Goal: Task Accomplishment & Management: Complete application form

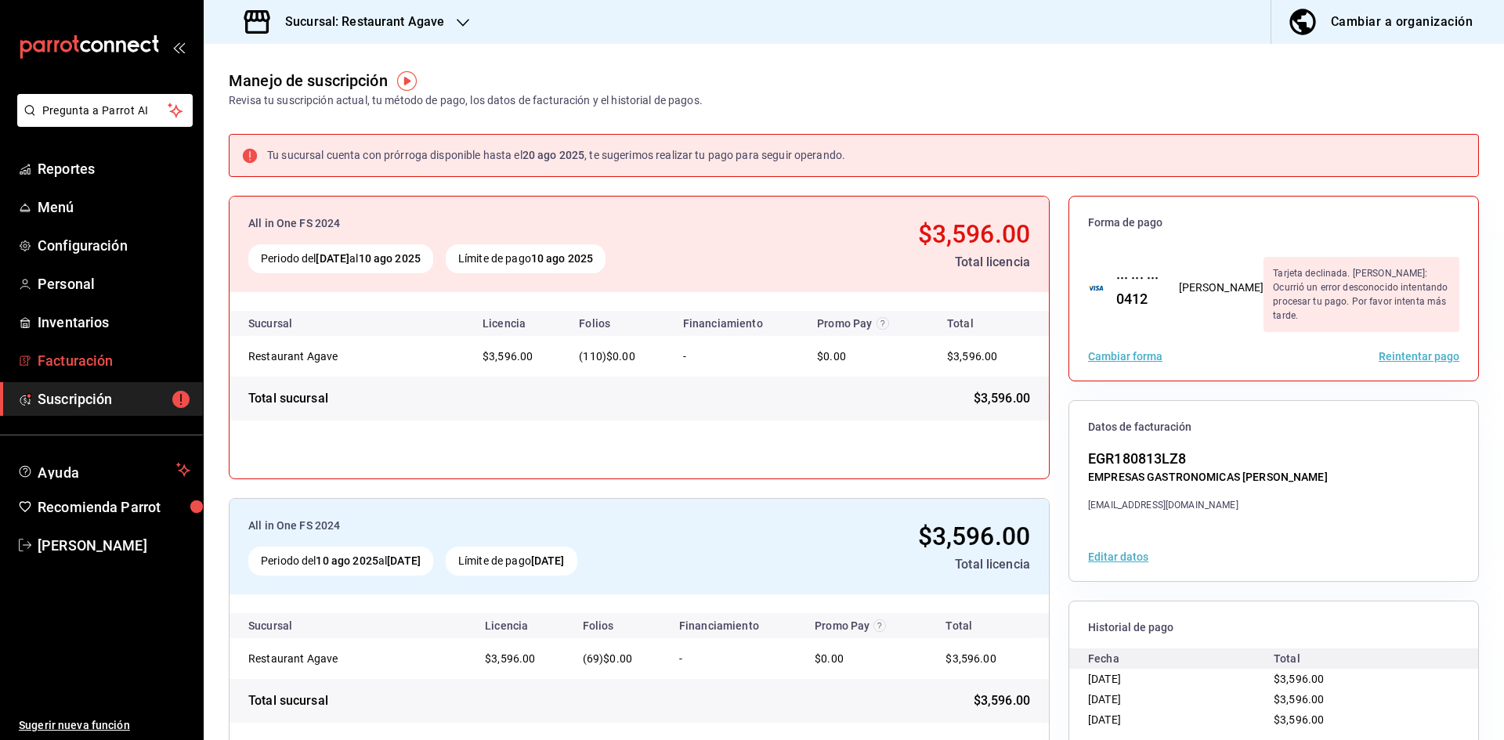
click at [79, 356] on span "Facturación" at bounding box center [114, 360] width 153 height 21
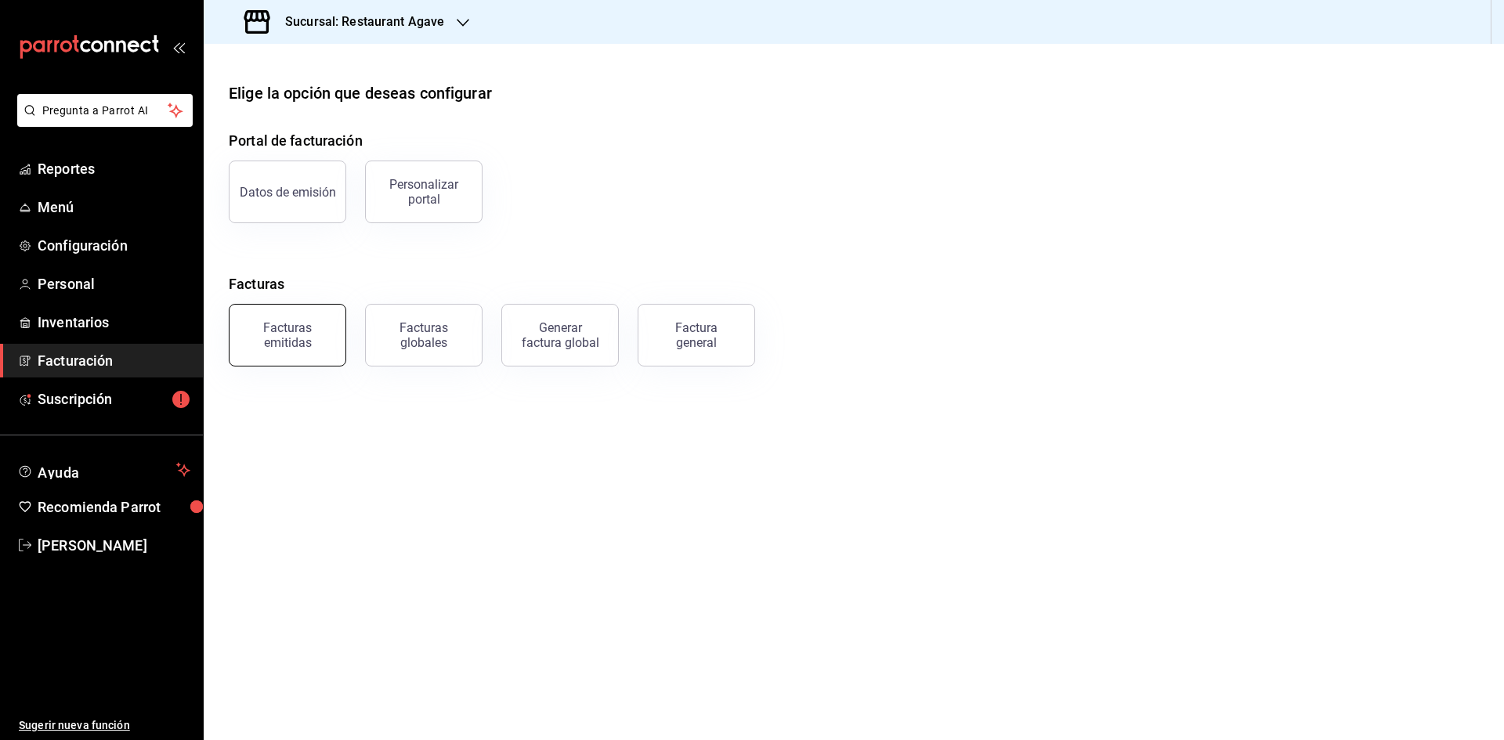
click at [287, 318] on button "Facturas emitidas" at bounding box center [287, 335] width 117 height 63
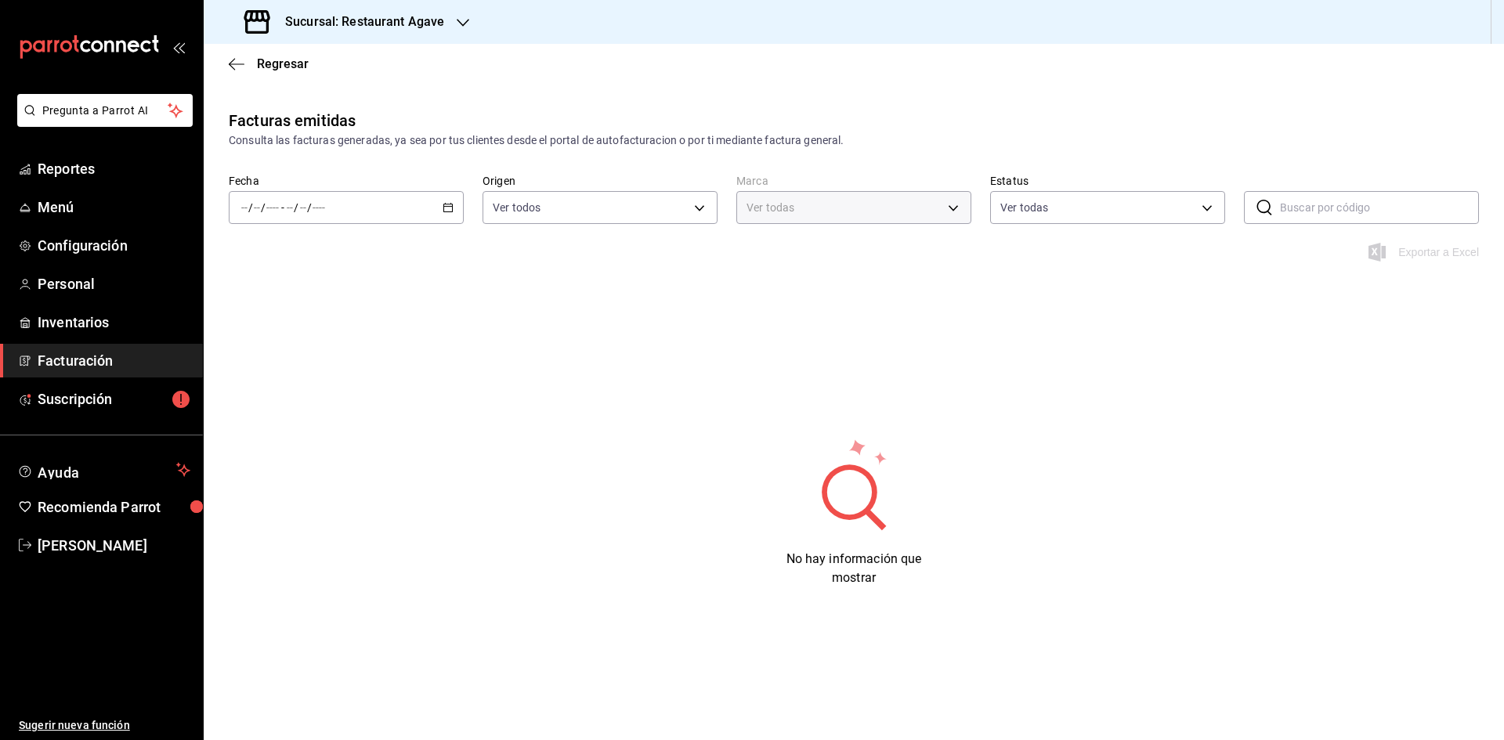
type input "ac14864f-e3a0-4832-92fd-dda121f57a49"
click at [451, 190] on div "Fecha / / - / /" at bounding box center [346, 199] width 235 height 50
click at [432, 212] on div "/ / - / /" at bounding box center [346, 207] width 235 height 33
click at [249, 257] on span "Hoy" at bounding box center [302, 255] width 121 height 16
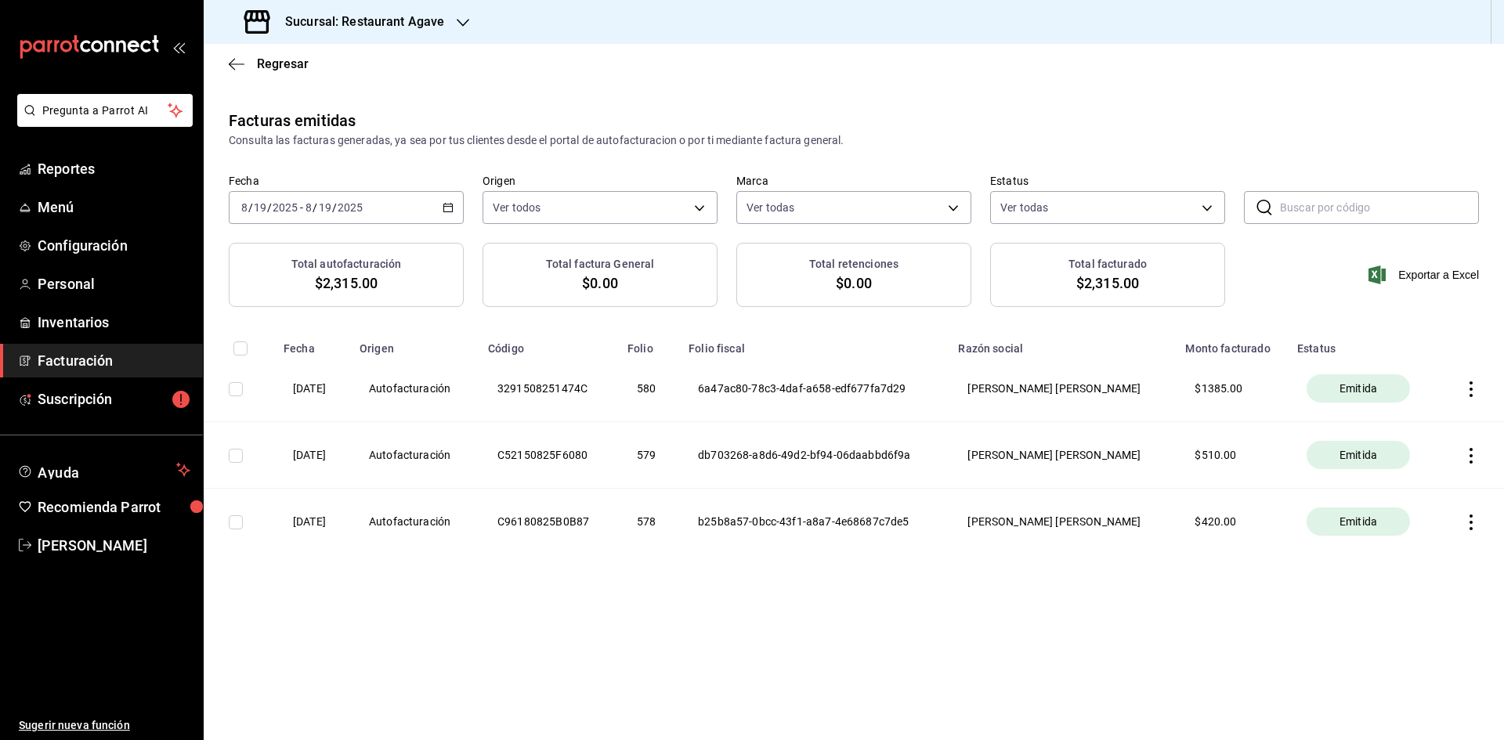
click at [446, 210] on icon "button" at bounding box center [447, 207] width 11 height 11
click at [276, 301] on li "Ayer" at bounding box center [302, 290] width 146 height 35
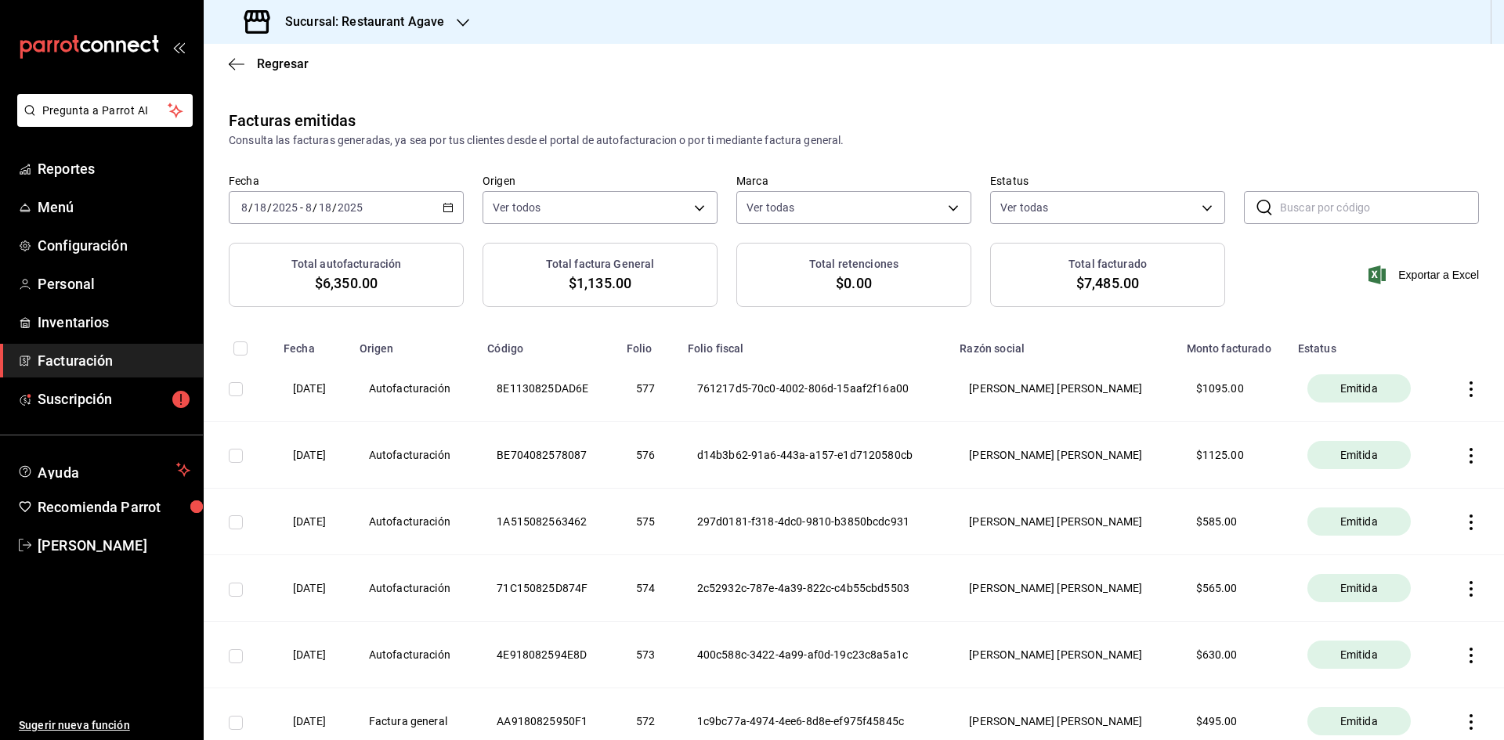
click at [430, 197] on div "[DATE] [DATE] - [DATE] [DATE]" at bounding box center [346, 207] width 235 height 33
click at [293, 429] on span "Rango de fechas" at bounding box center [302, 431] width 121 height 16
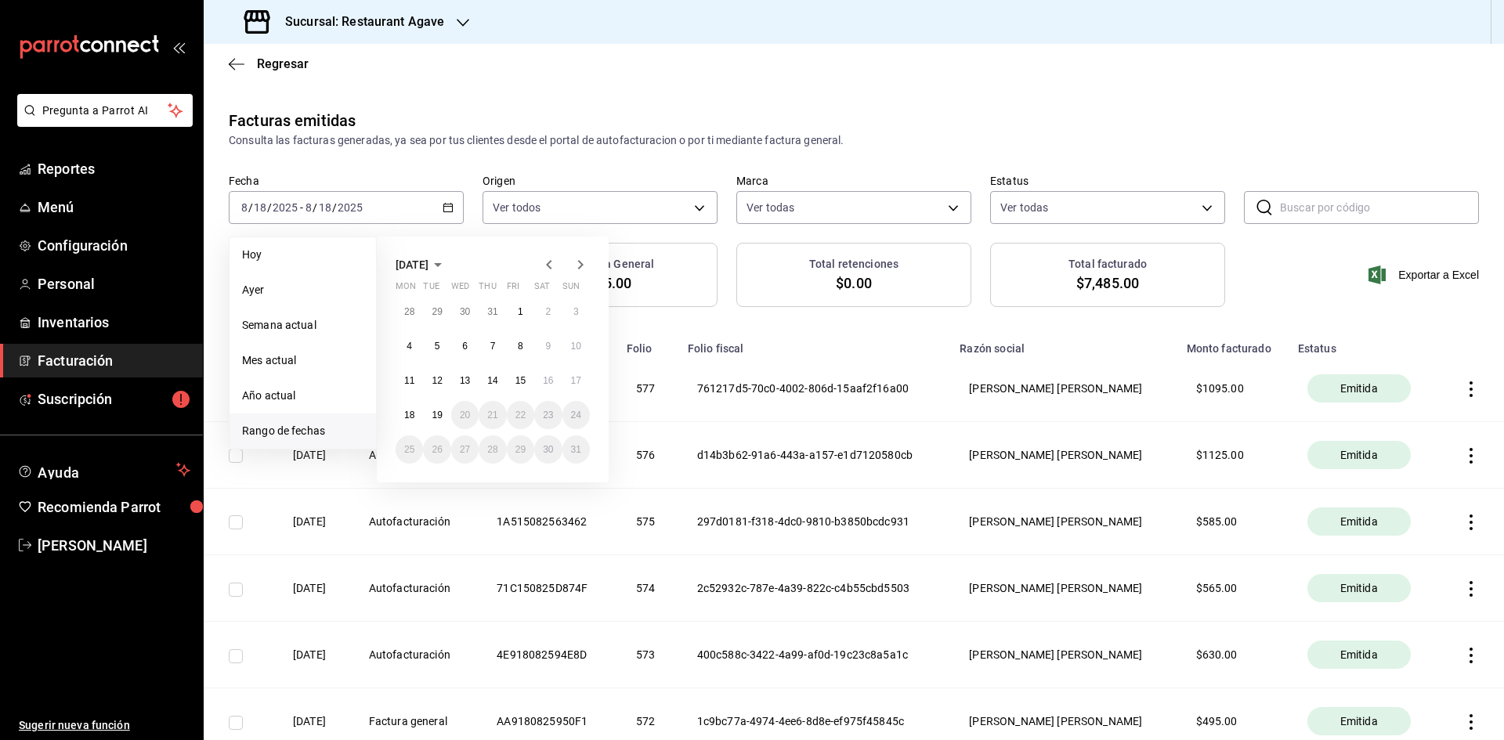
click at [392, 348] on div "[DATE] Mon Tue Wed Thu Fri Sat Sun 28 29 30 31 1 2 3 4 5 6 7 8 9 10 11 12 13 14…" at bounding box center [493, 360] width 232 height 246
click at [397, 348] on button "4" at bounding box center [408, 346] width 27 height 28
click at [435, 345] on abbr "5" at bounding box center [437, 346] width 5 height 11
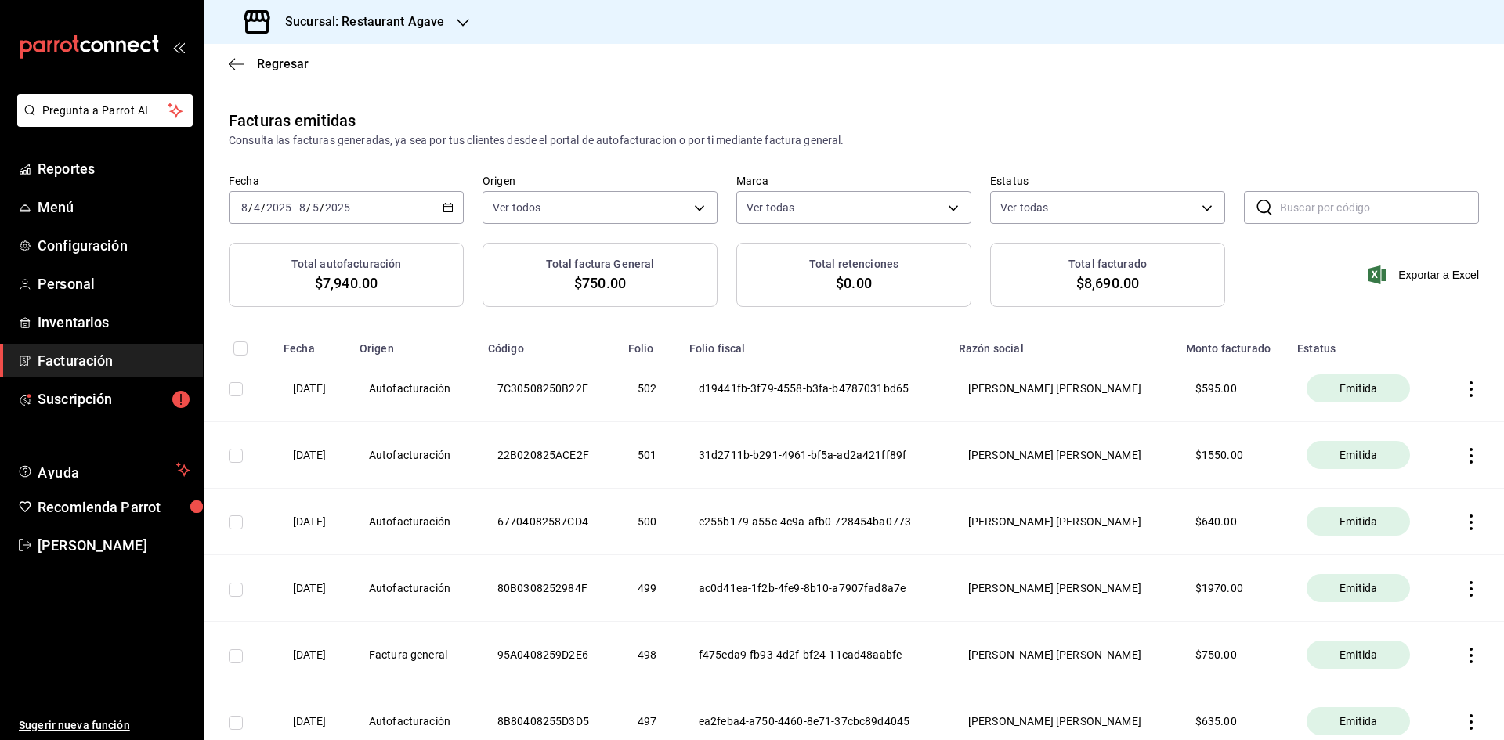
click at [1469, 389] on icon "button" at bounding box center [1470, 389] width 3 height 16
click at [1433, 421] on li "Cancelar factura" at bounding box center [1398, 429] width 138 height 38
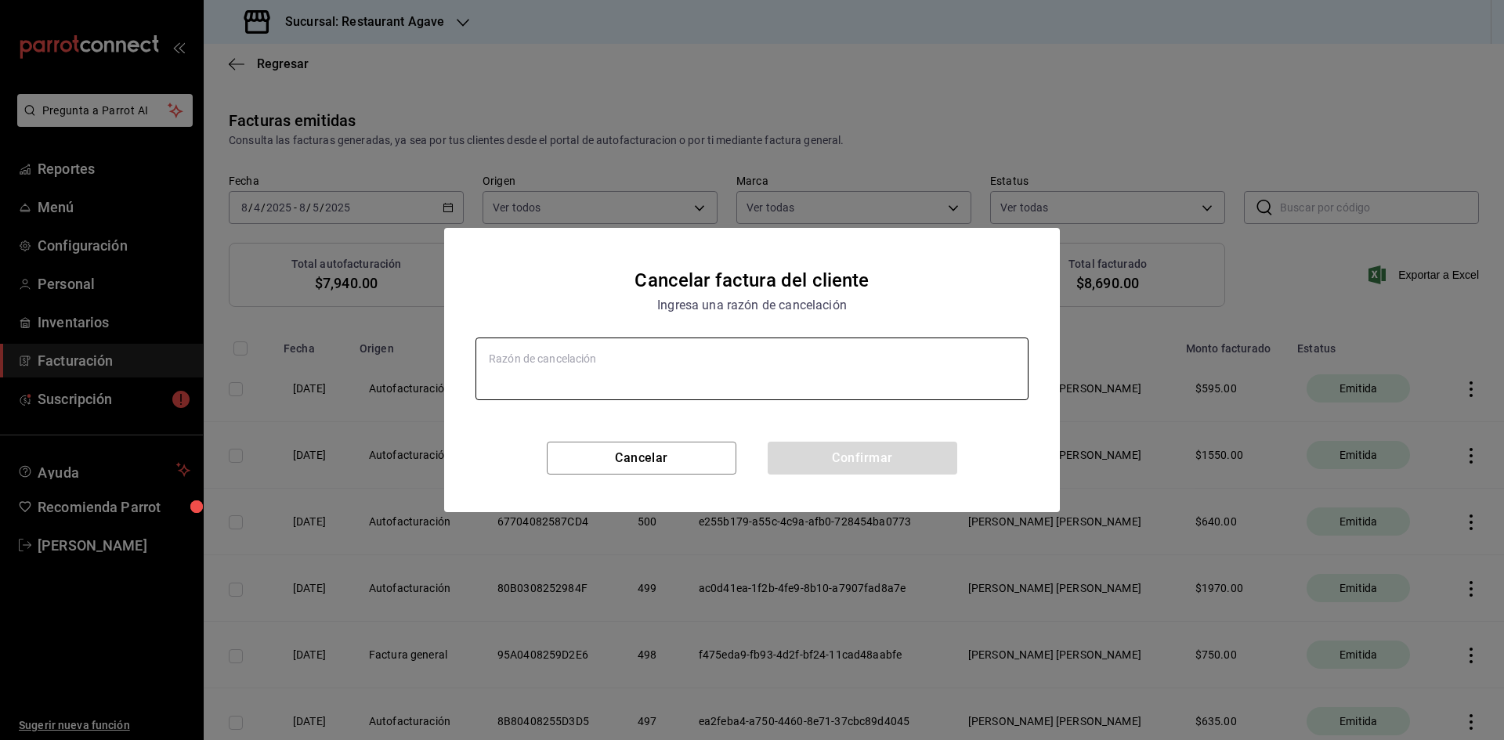
type textarea "x"
click at [598, 344] on textarea at bounding box center [751, 369] width 553 height 63
type textarea "m"
type textarea "x"
type textarea "ms"
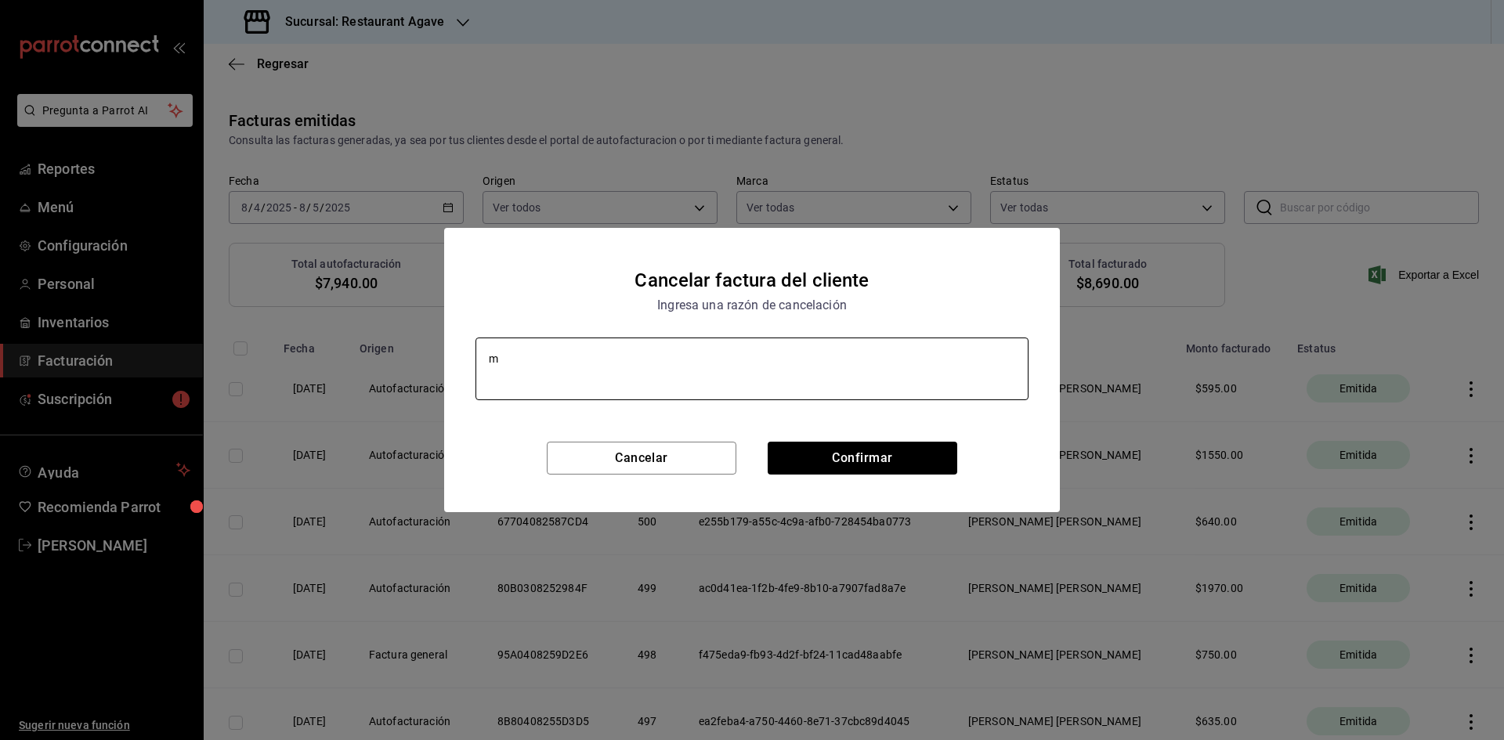
type textarea "x"
type textarea "msl"
type textarea "x"
type textarea "mslo"
type textarea "x"
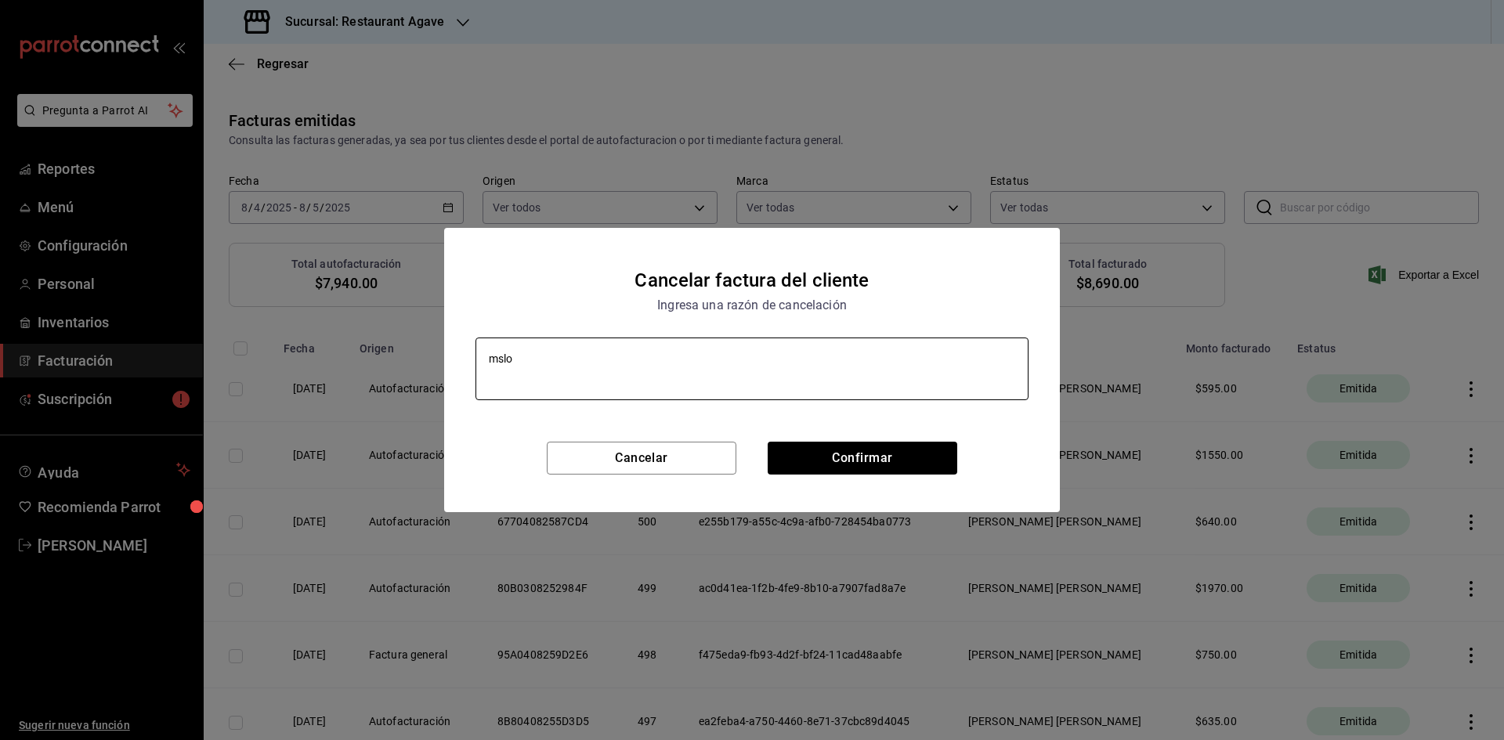
type textarea "mslod"
type textarea "x"
type textarea "mslo"
type textarea "x"
type textarea "msl"
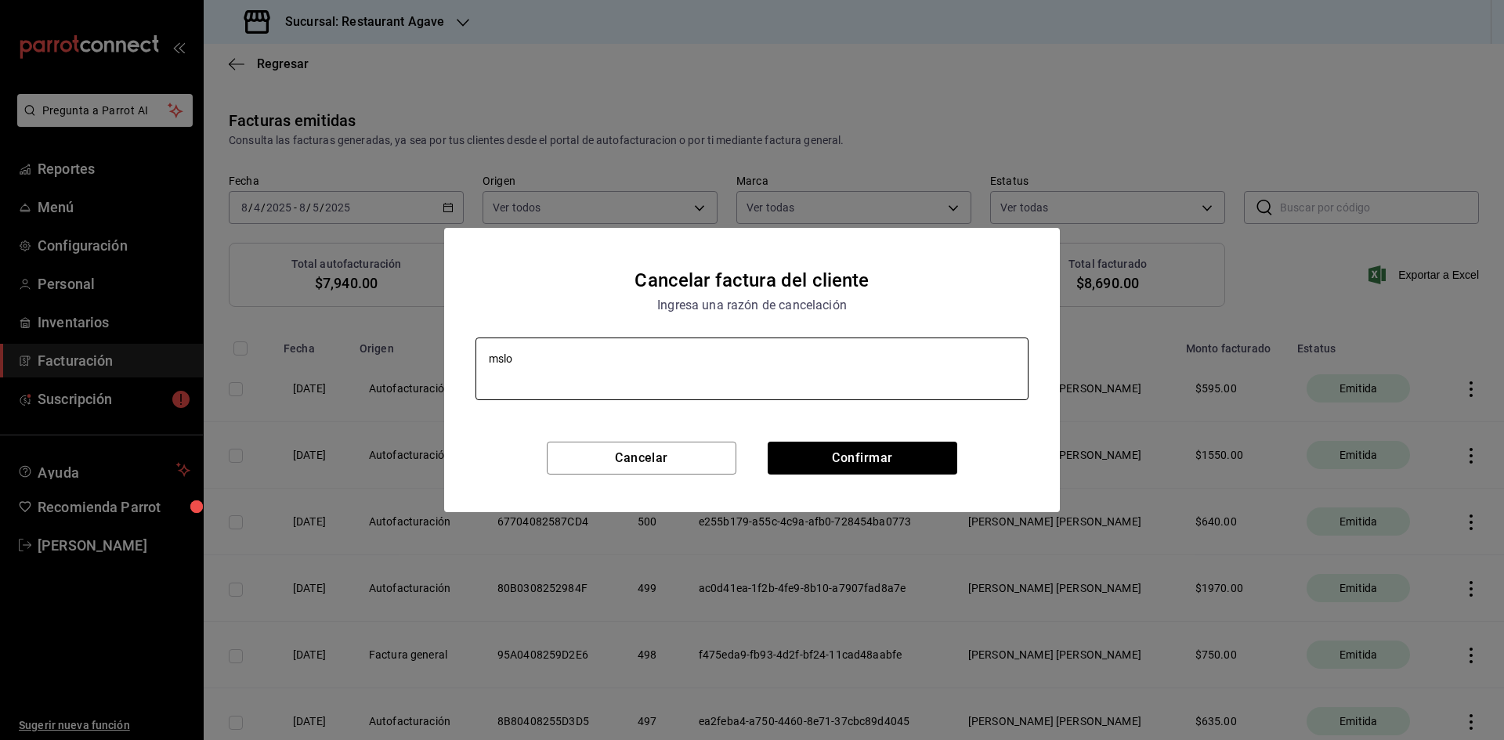
type textarea "x"
type textarea "ms"
type textarea "x"
type textarea "m"
type textarea "x"
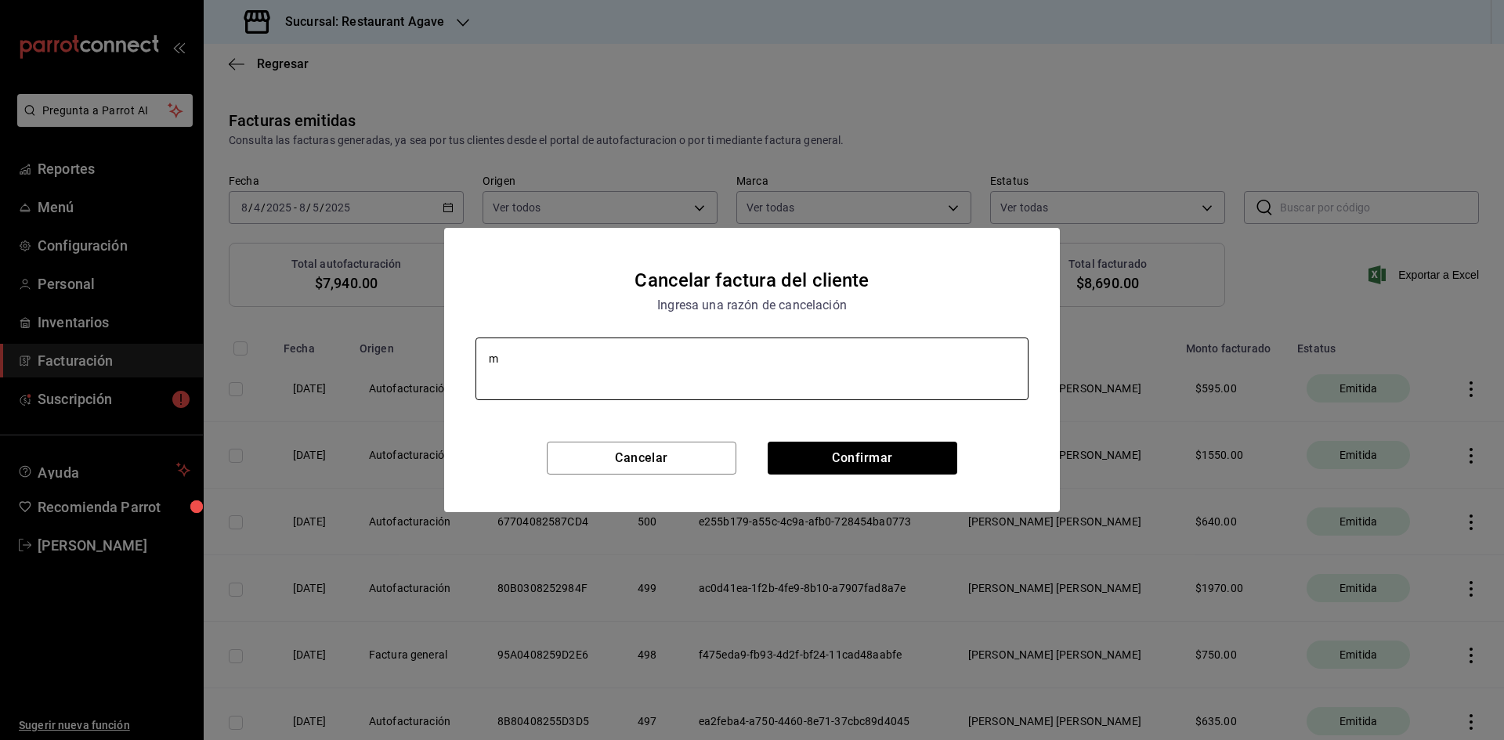
type textarea "ma"
type textarea "x"
type textarea "mal"
type textarea "x"
type textarea "malo"
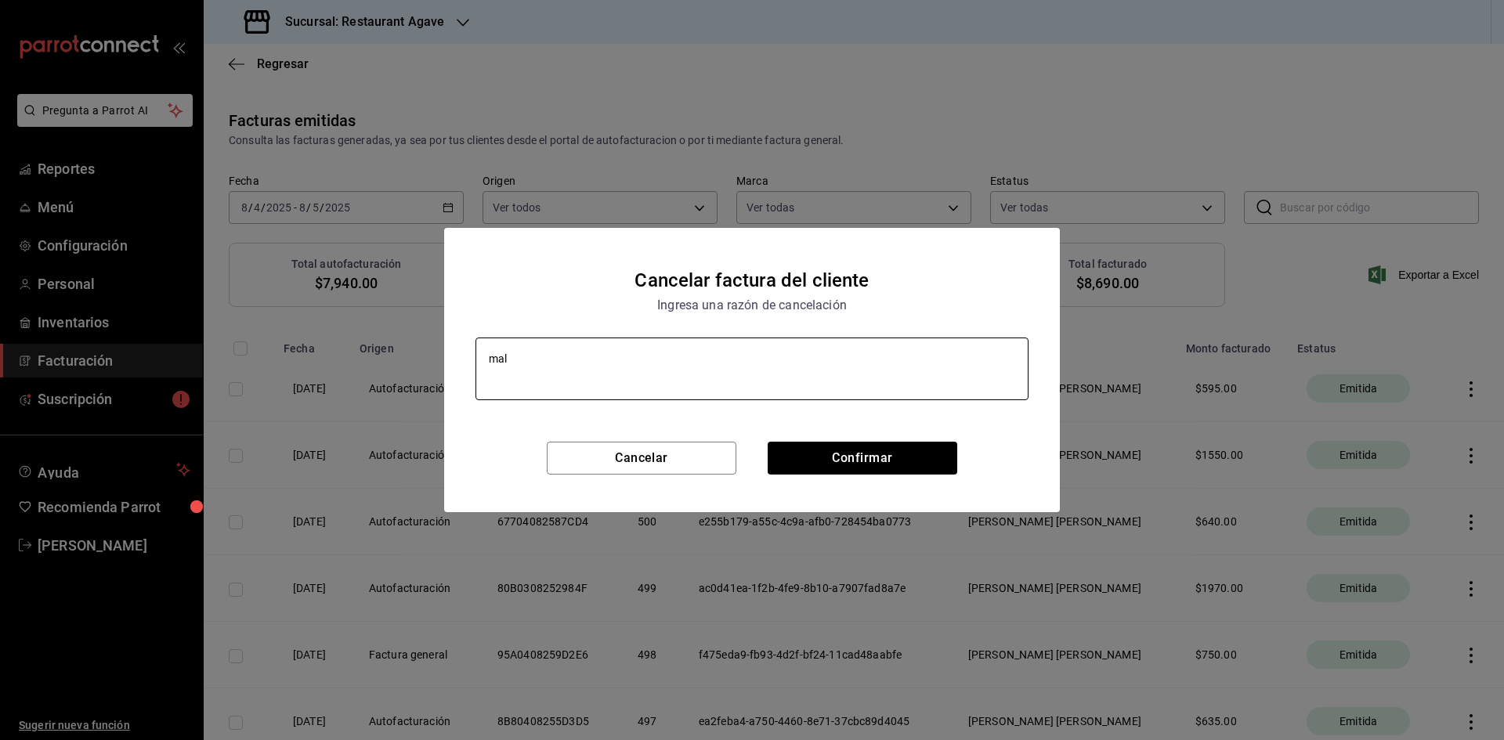
type textarea "x"
type textarea "malos"
type textarea "x"
type textarea "malos"
type textarea "x"
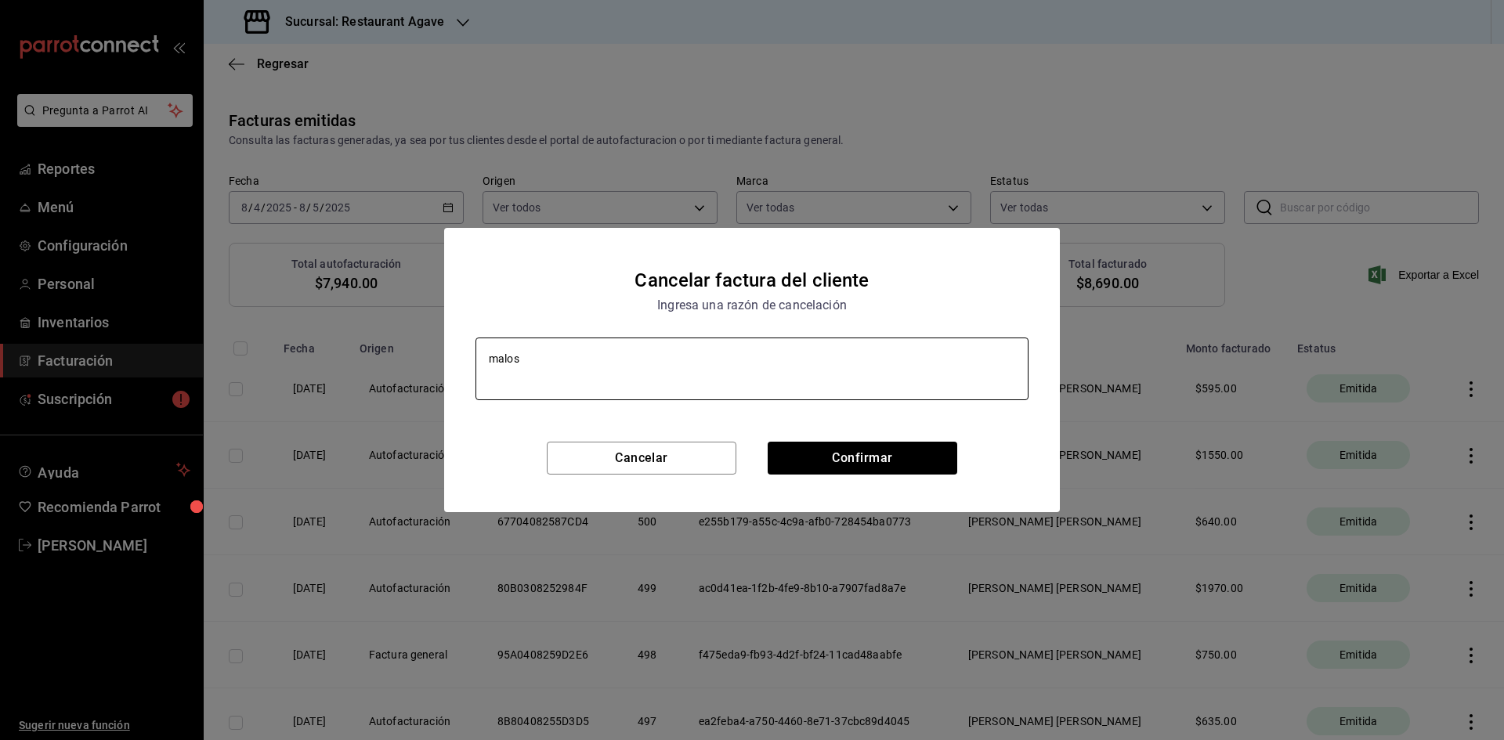
type textarea "malos d"
type textarea "x"
type textarea "malos da"
type textarea "x"
type textarea "malos dat"
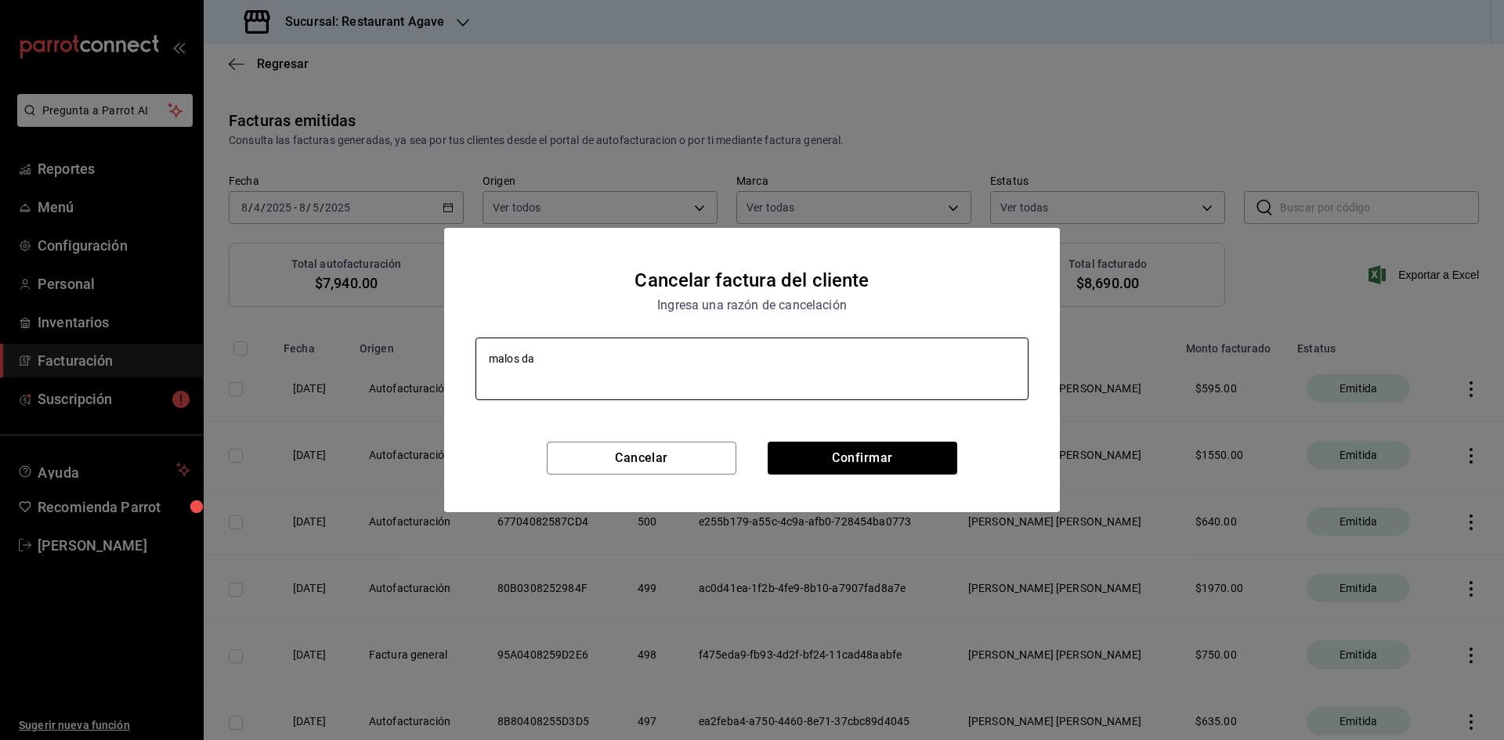
type textarea "x"
type textarea "malos dato"
type textarea "x"
type textarea "malos datos"
type textarea "x"
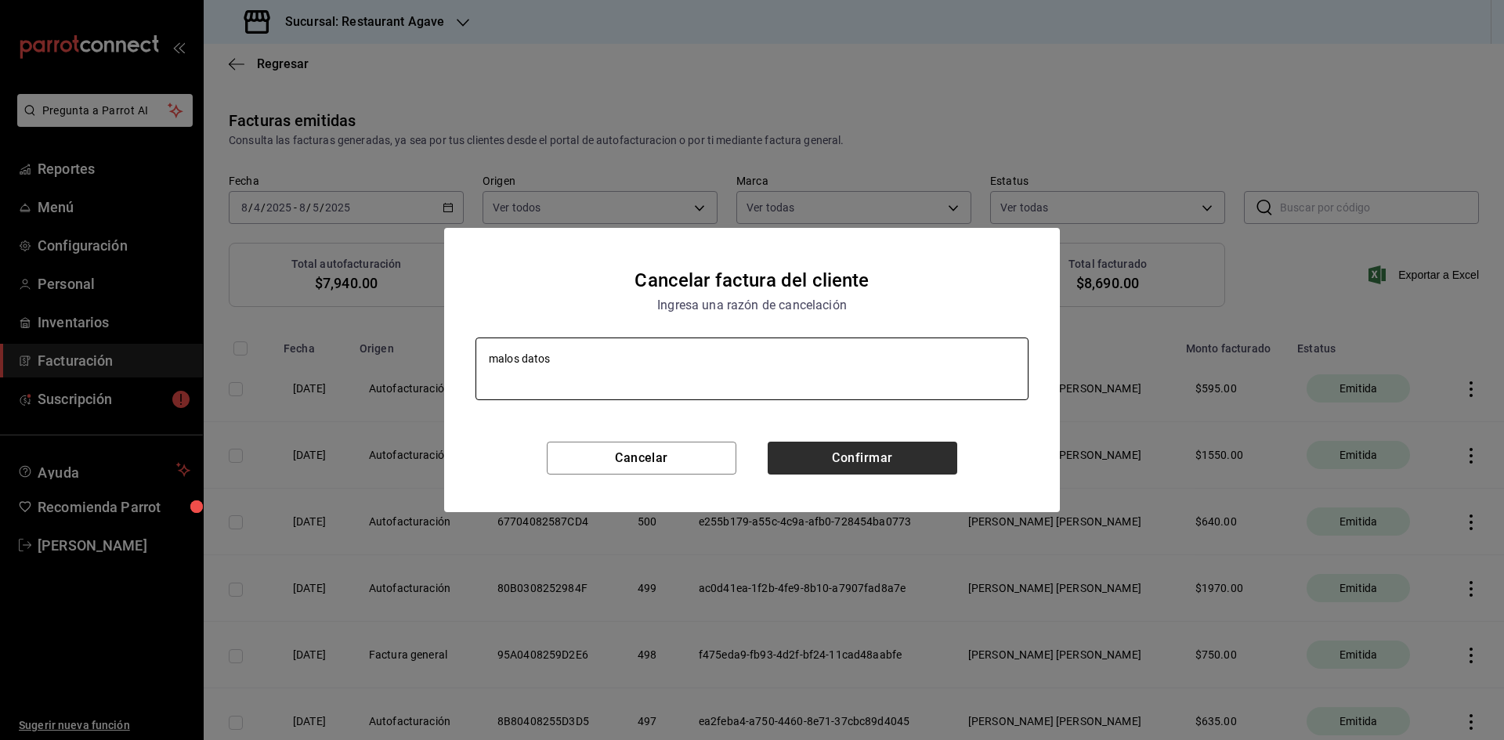
type textarea "malos datos"
click at [843, 464] on button "Confirmar" at bounding box center [862, 458] width 190 height 33
type textarea "x"
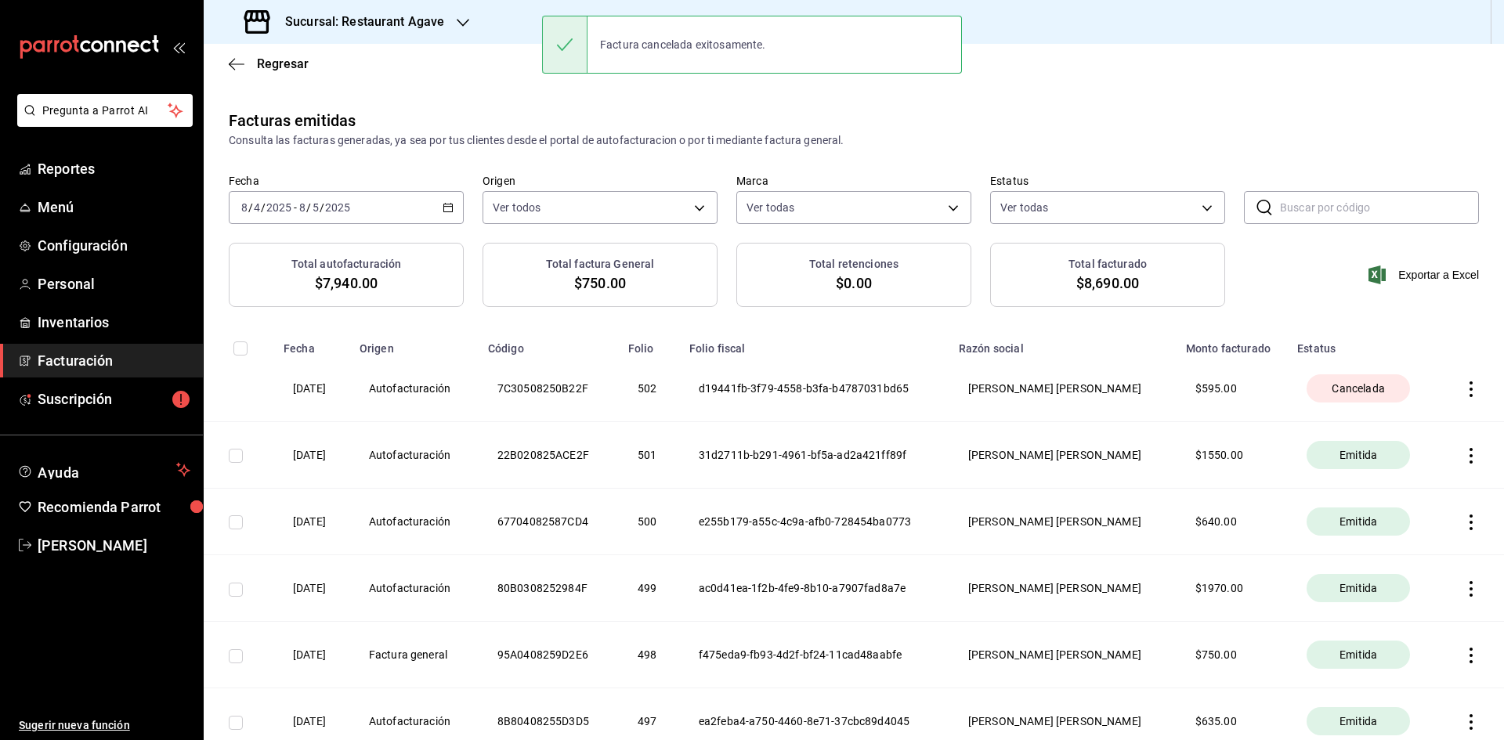
drag, startPoint x: 114, startPoint y: 365, endPoint x: 119, endPoint y: 358, distance: 8.5
click at [114, 365] on span "Facturación" at bounding box center [114, 360] width 153 height 21
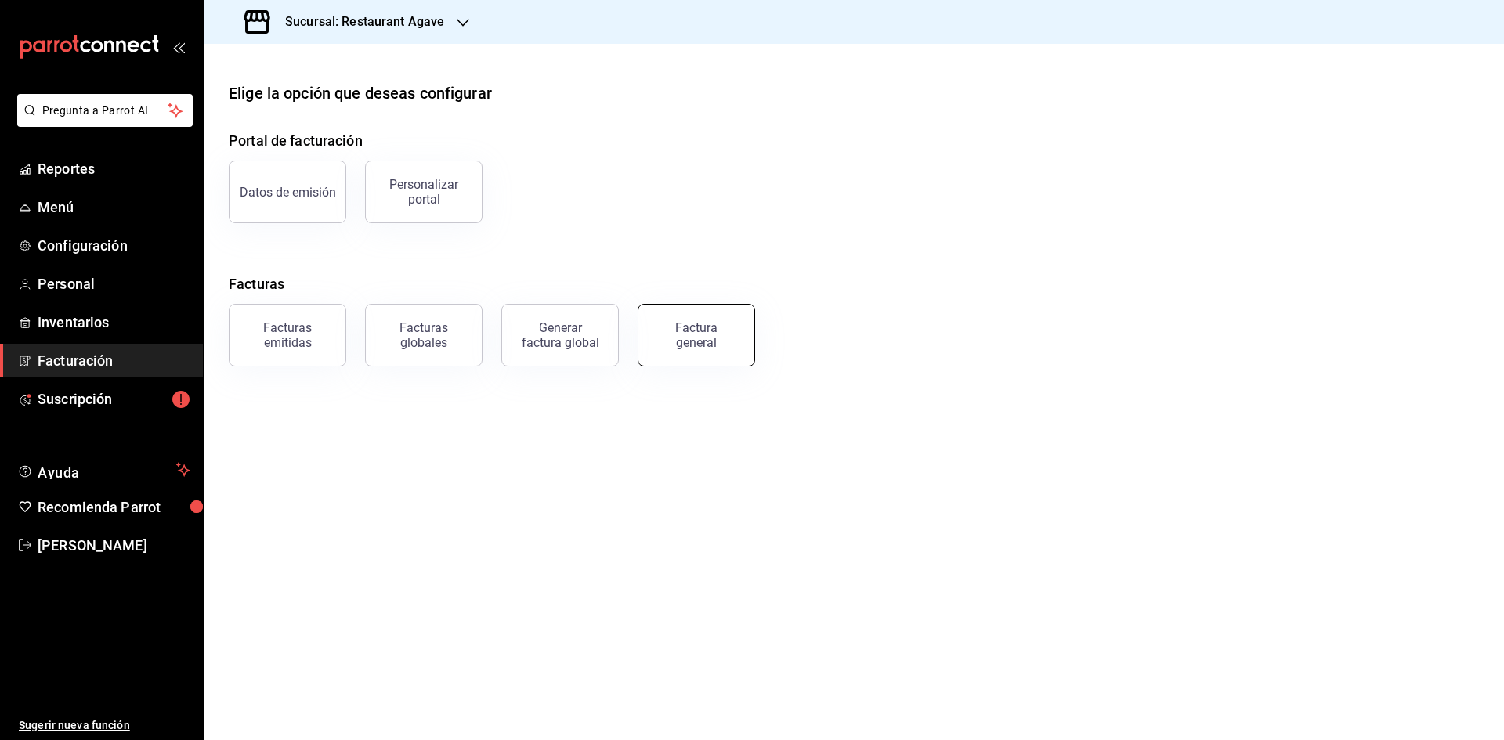
click at [666, 316] on button "Factura general" at bounding box center [695, 335] width 117 height 63
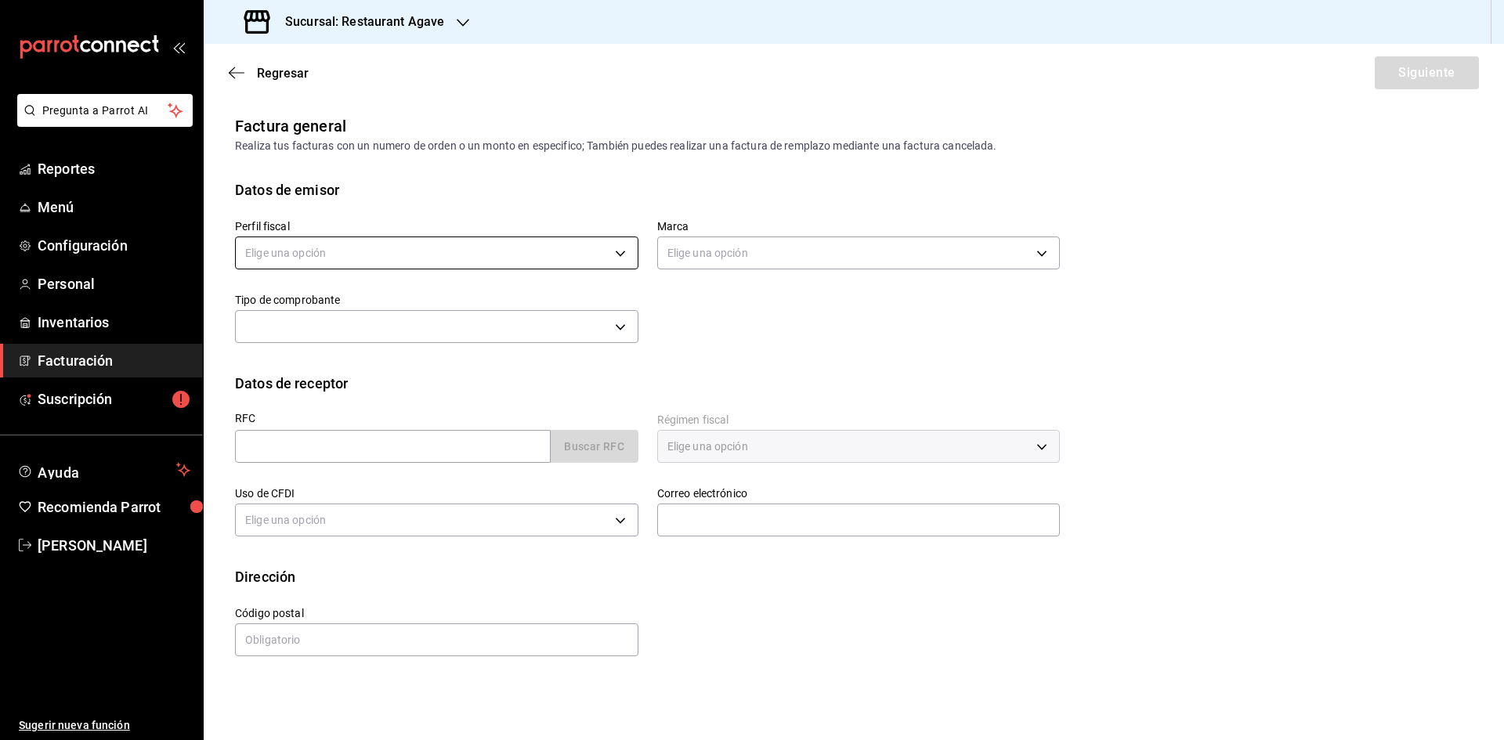
click at [351, 256] on body "Pregunta a Parrot AI Reportes Menú Configuración Personal Inventarios Facturaci…" at bounding box center [752, 370] width 1504 height 740
click at [356, 331] on li "[PERSON_NAME] [PERSON_NAME]" at bounding box center [437, 332] width 402 height 29
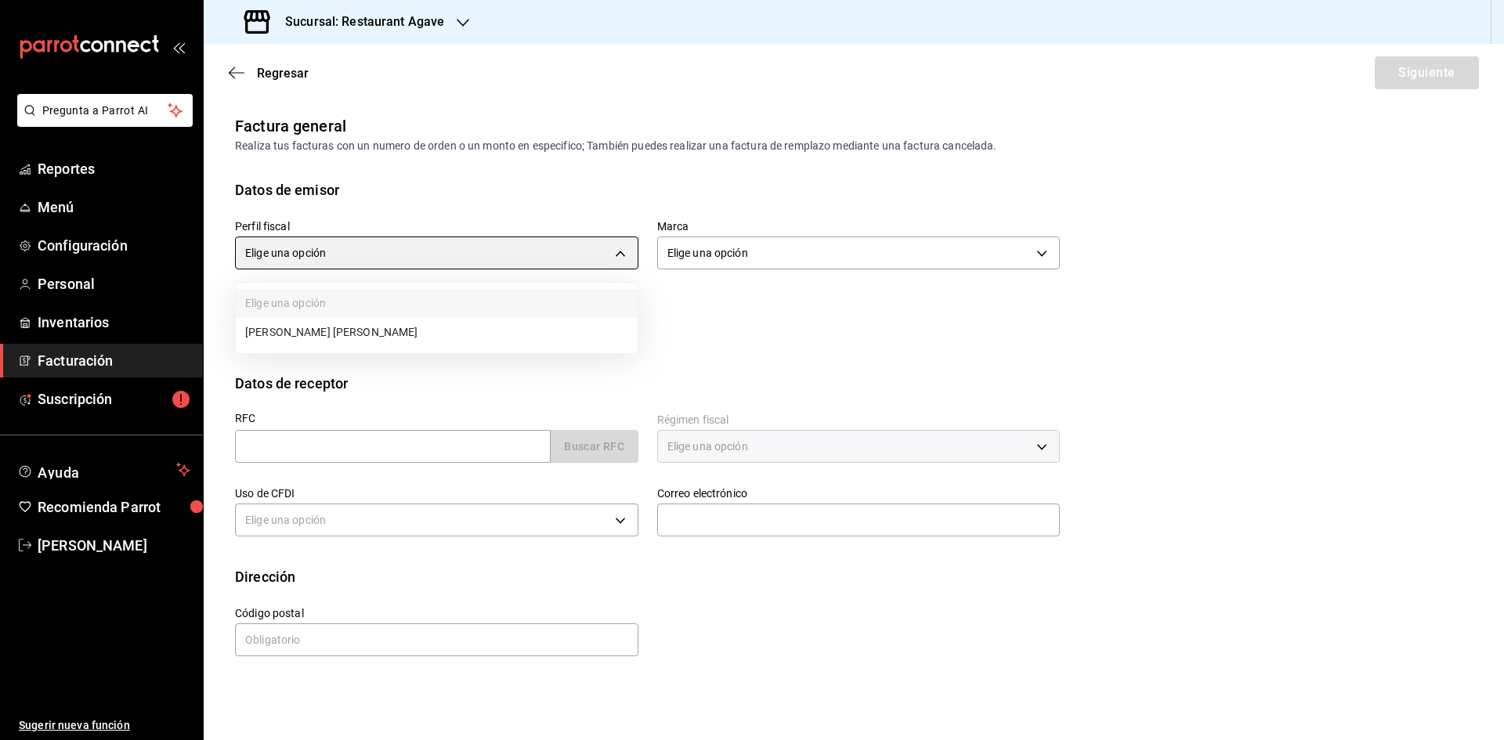
type input "ad901036-74df-4fe8-addc-bdb4b17d016d"
type input "ac14864f-e3a0-4832-92fd-dda121f57a49"
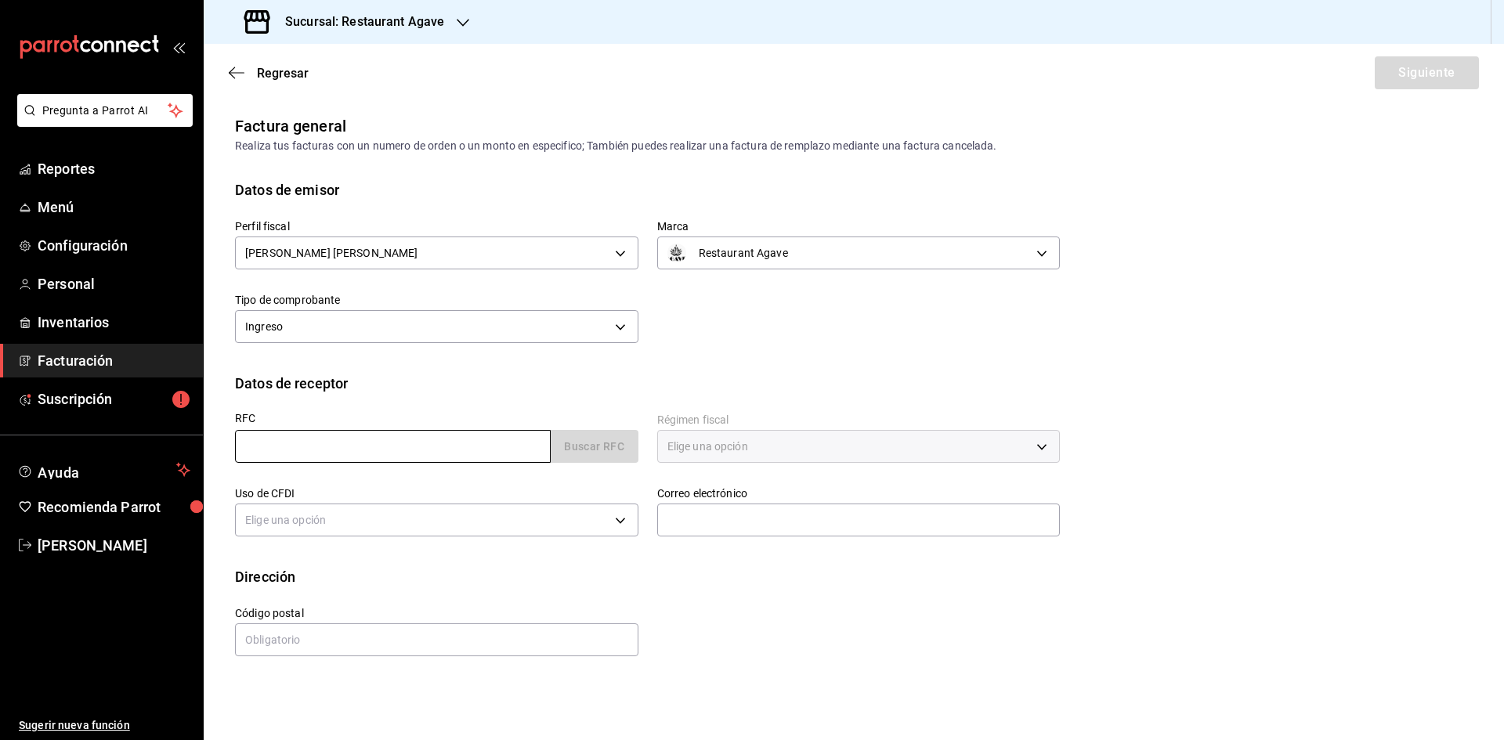
click at [388, 441] on input "text" at bounding box center [393, 446] width 316 height 33
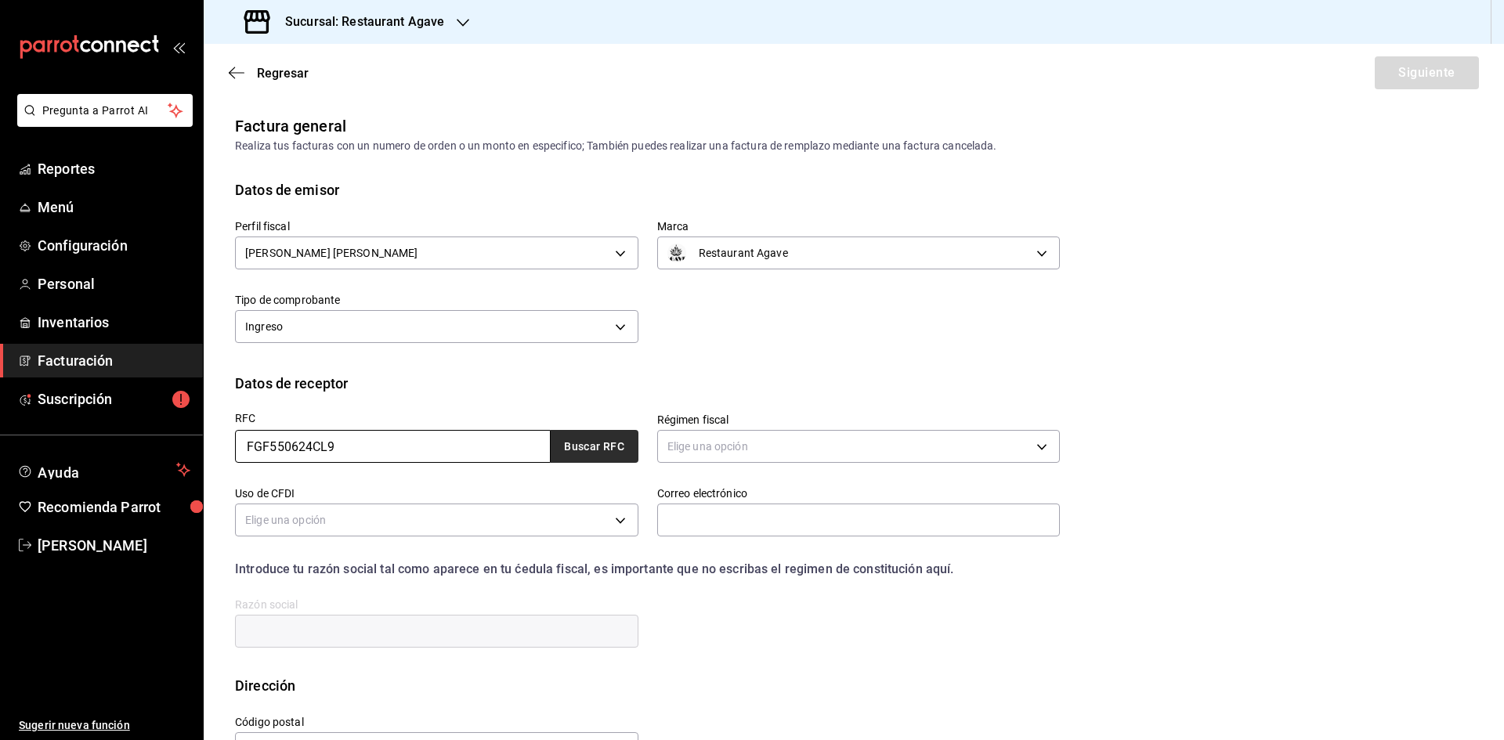
type input "FGF550624CL9"
click at [560, 442] on button "Buscar RFC" at bounding box center [595, 446] width 88 height 33
click at [779, 452] on body "Pregunta a Parrot AI Reportes Menú Configuración Personal Inventarios Facturaci…" at bounding box center [752, 370] width 1504 height 740
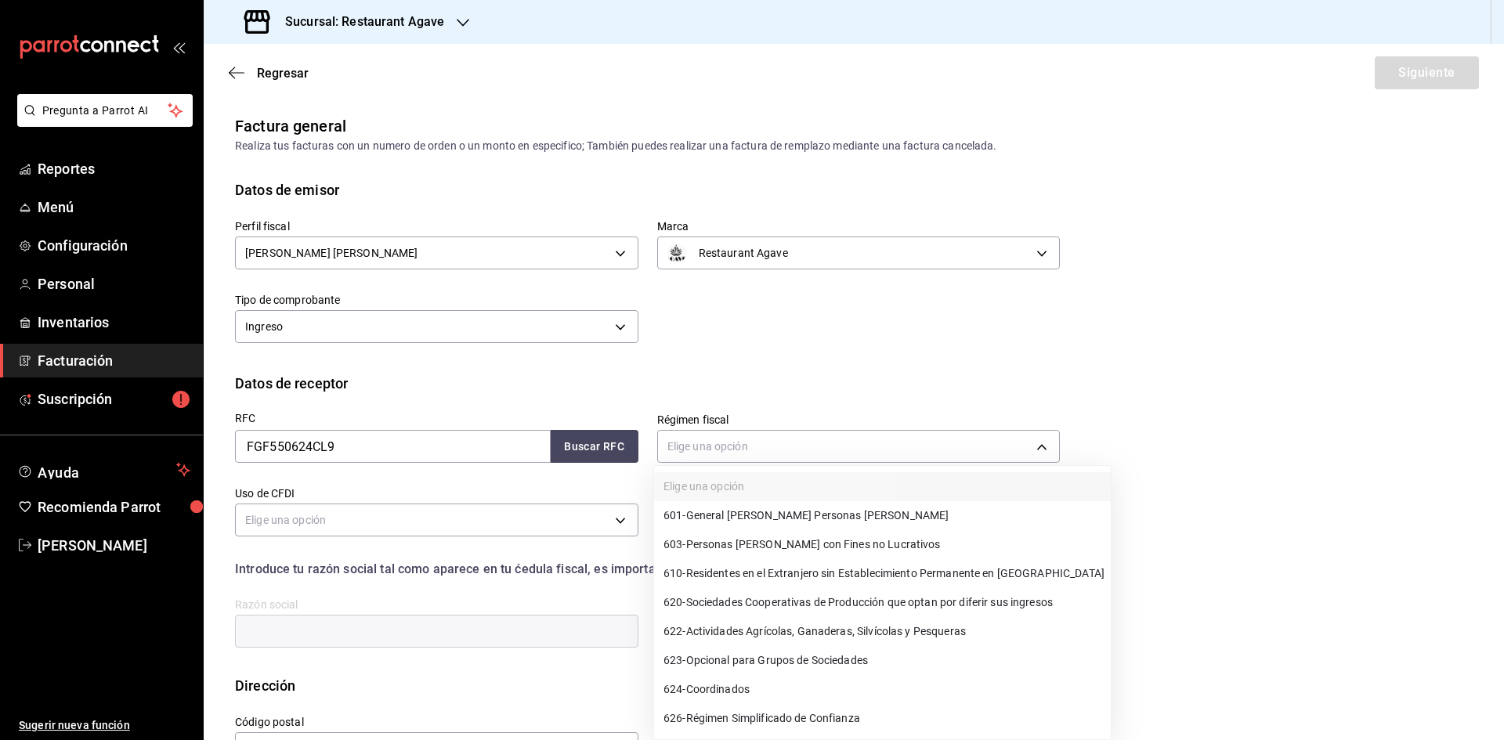
click at [791, 515] on span "601 - General [PERSON_NAME] Personas [PERSON_NAME]" at bounding box center [805, 515] width 285 height 16
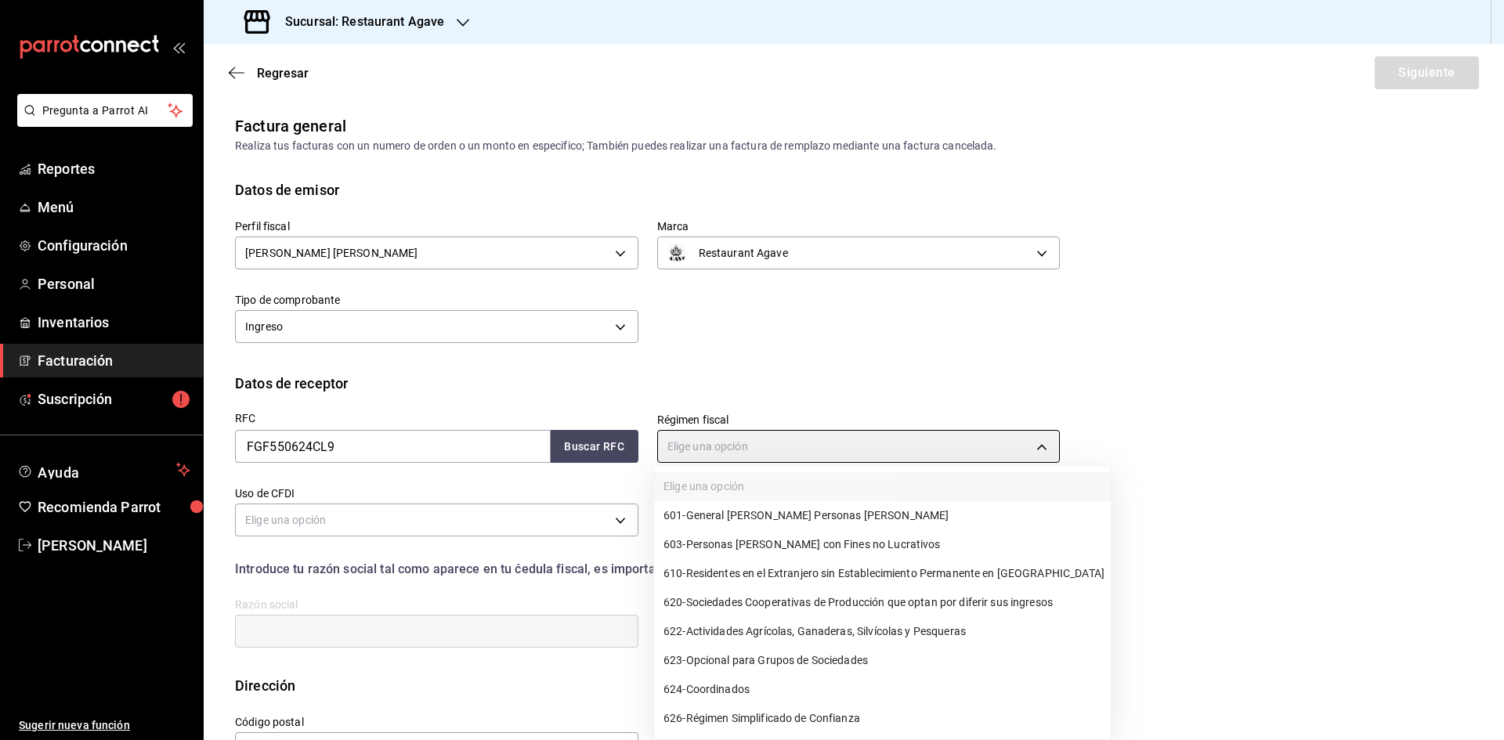
type input "601"
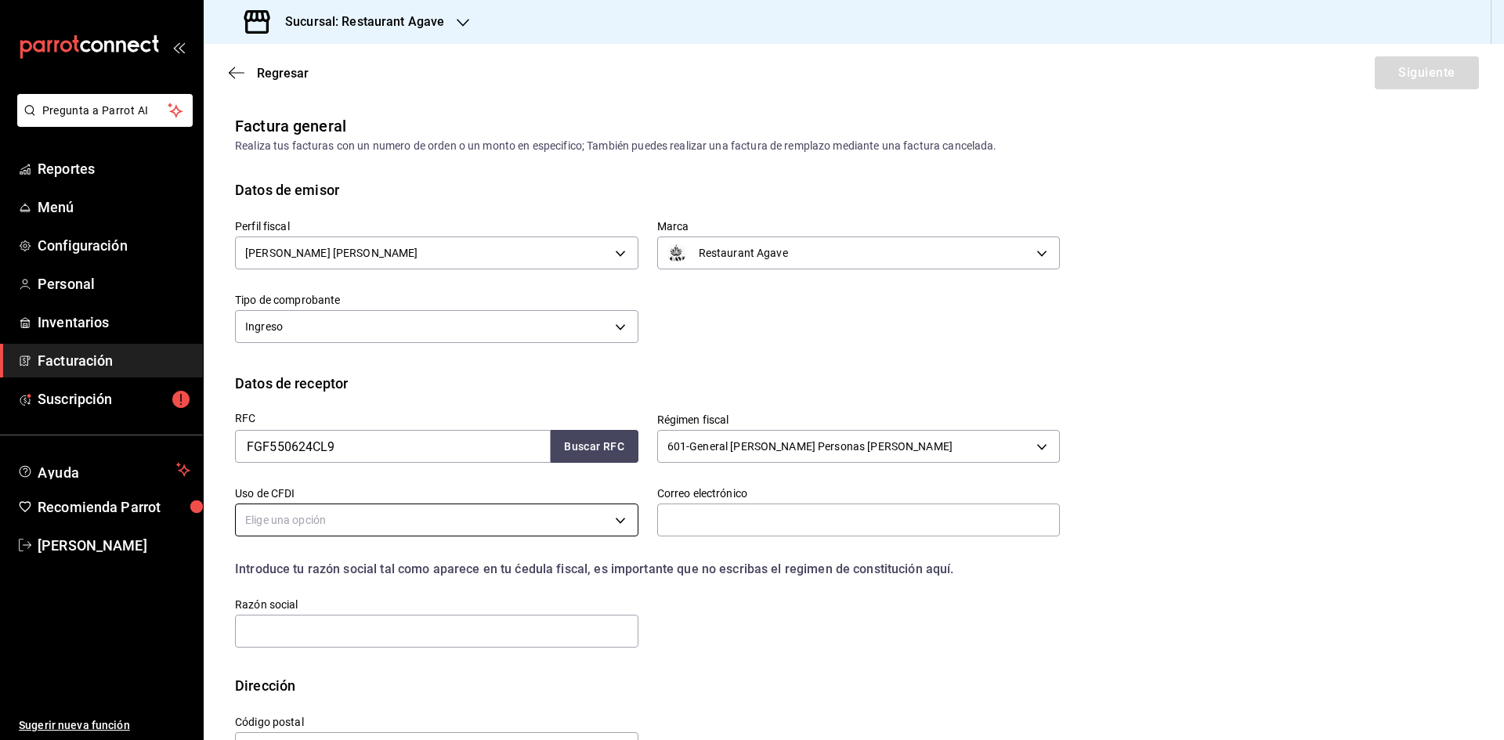
click at [561, 521] on body "Pregunta a Parrot AI Reportes Menú Configuración Personal Inventarios Facturaci…" at bounding box center [752, 370] width 1504 height 740
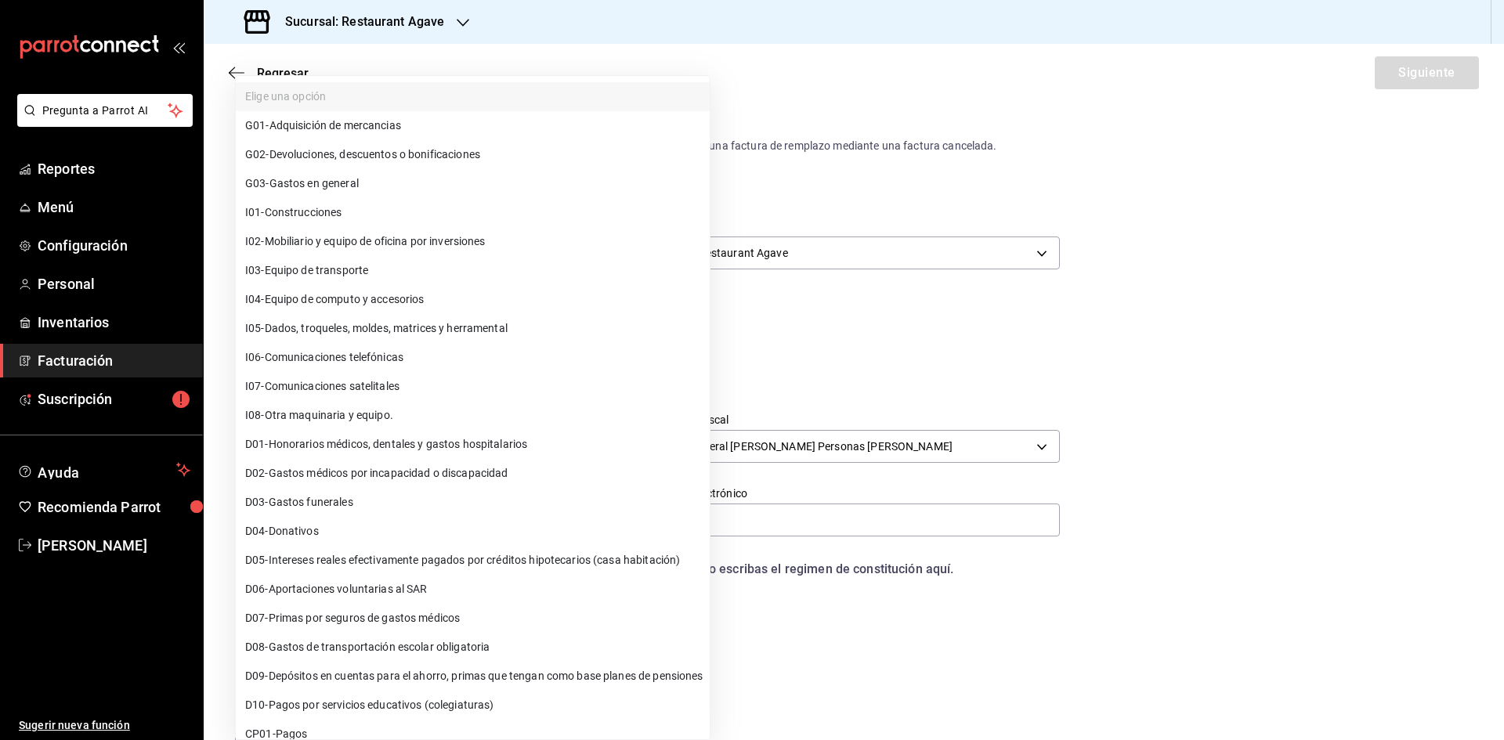
click at [420, 190] on li "G03 - Gastos en general" at bounding box center [473, 183] width 474 height 29
type input "G03"
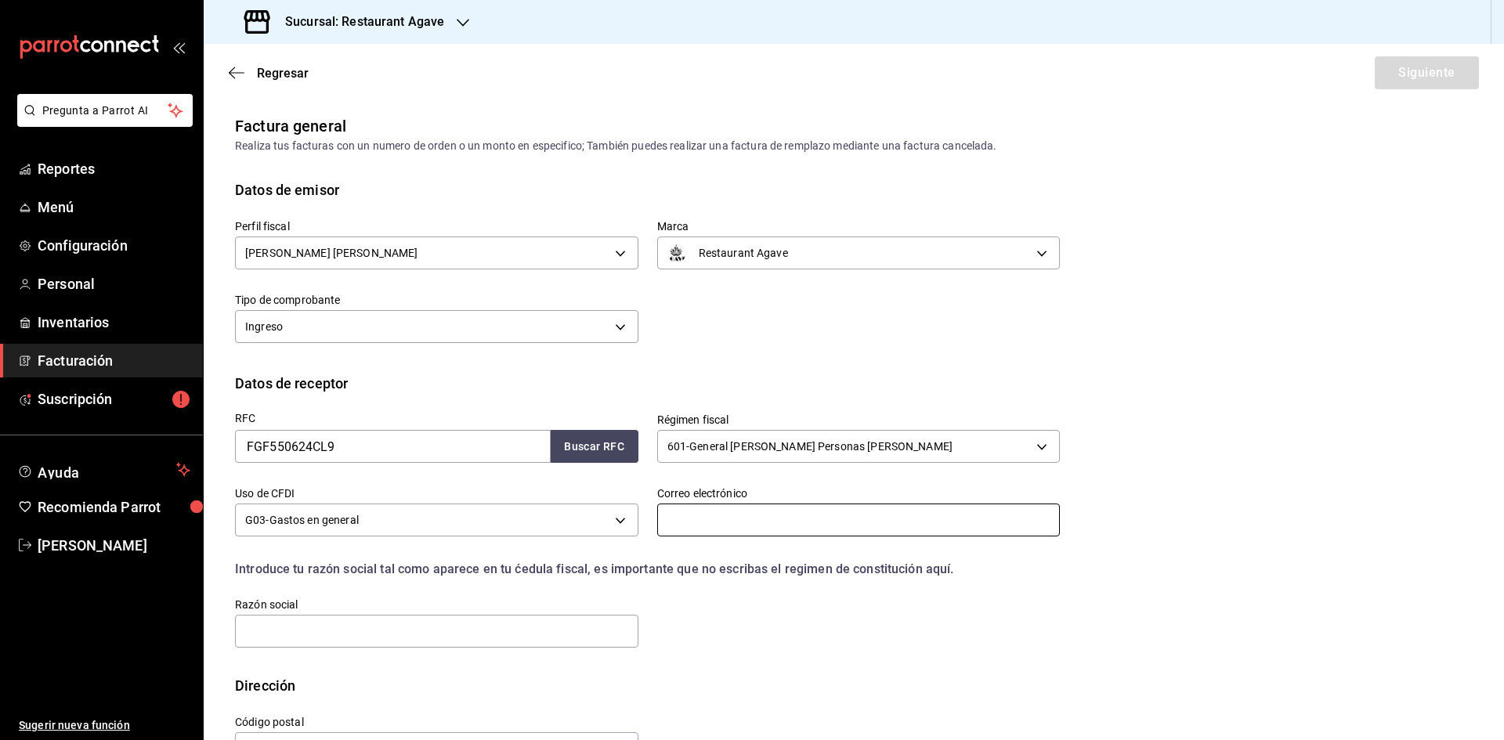
click at [680, 535] on input "text" at bounding box center [858, 520] width 403 height 33
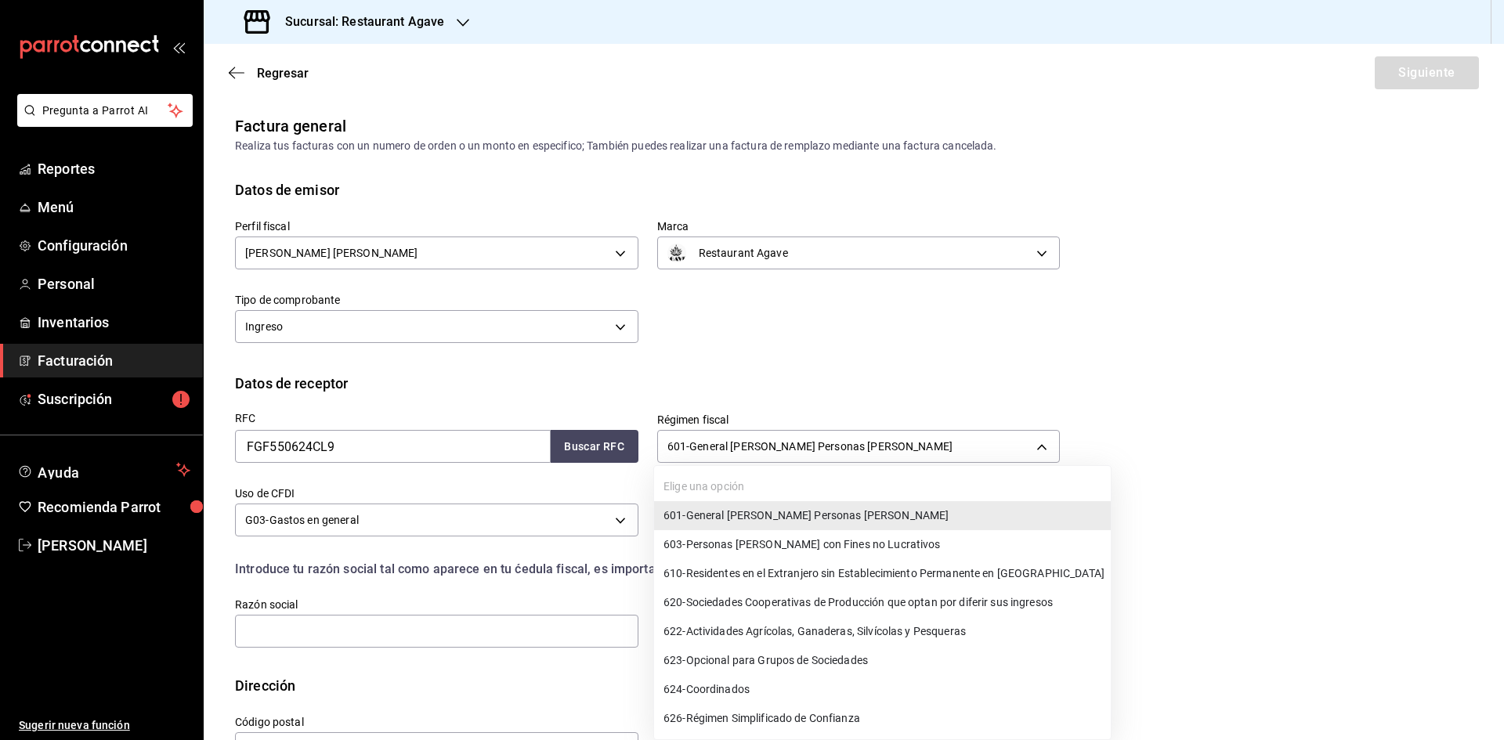
click at [702, 457] on body "Pregunta a Parrot AI Reportes Menú Configuración Personal Inventarios Facturaci…" at bounding box center [752, 370] width 1504 height 740
click at [900, 544] on span "603 - Personas [PERSON_NAME] con Fines no Lucrativos" at bounding box center [801, 544] width 277 height 16
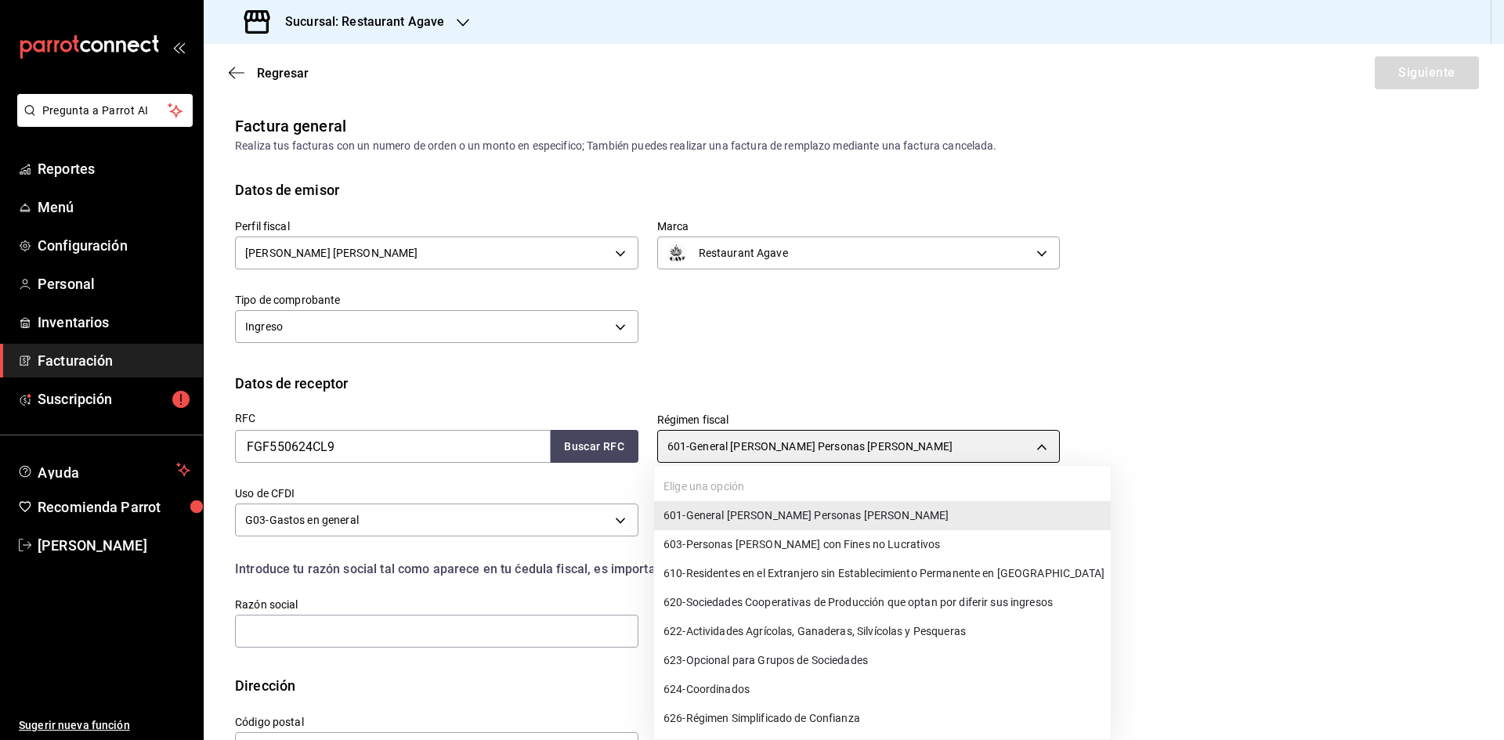
type input "603"
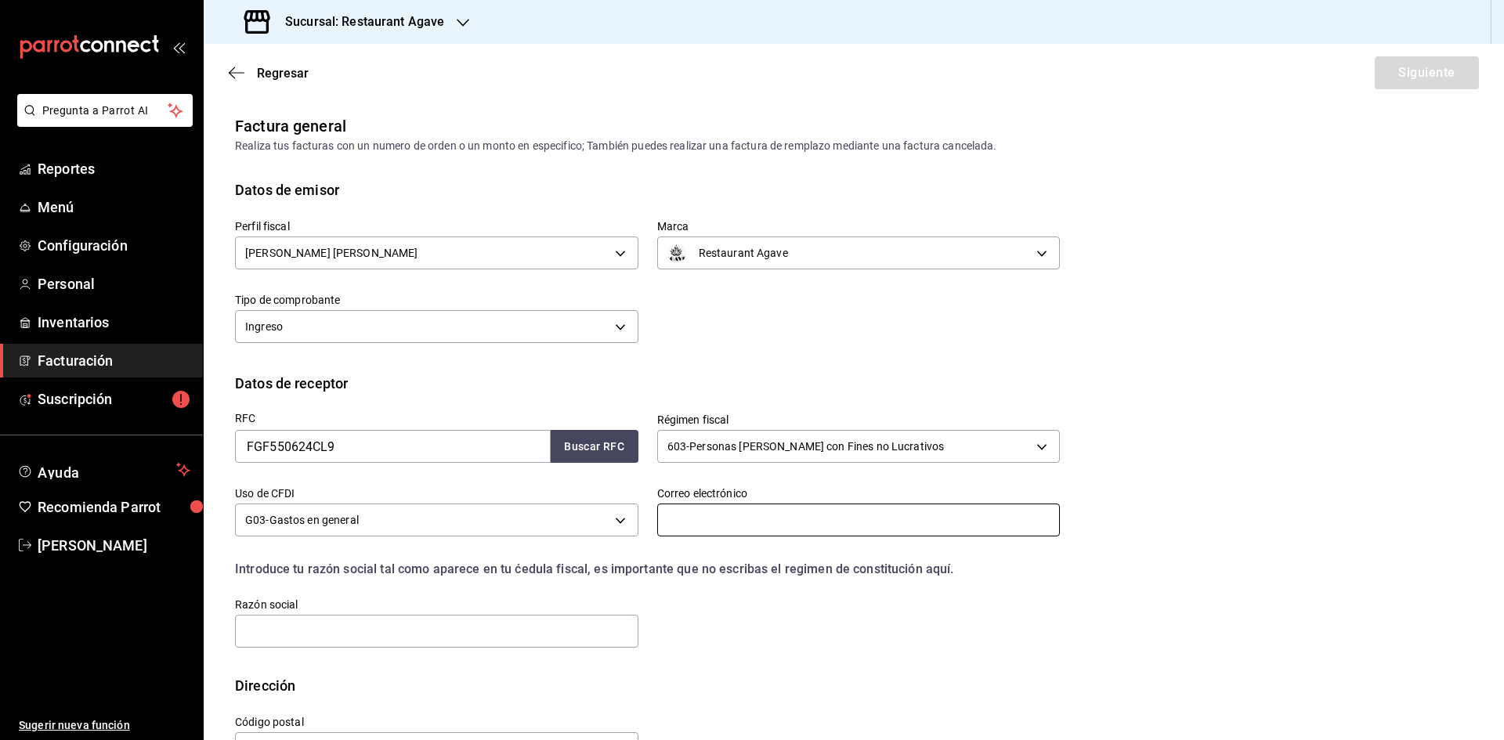
click at [716, 523] on input "text" at bounding box center [858, 520] width 403 height 33
type input "[EMAIL_ADDRESS][DOMAIN_NAME]"
click at [499, 644] on input "text" at bounding box center [436, 631] width 403 height 33
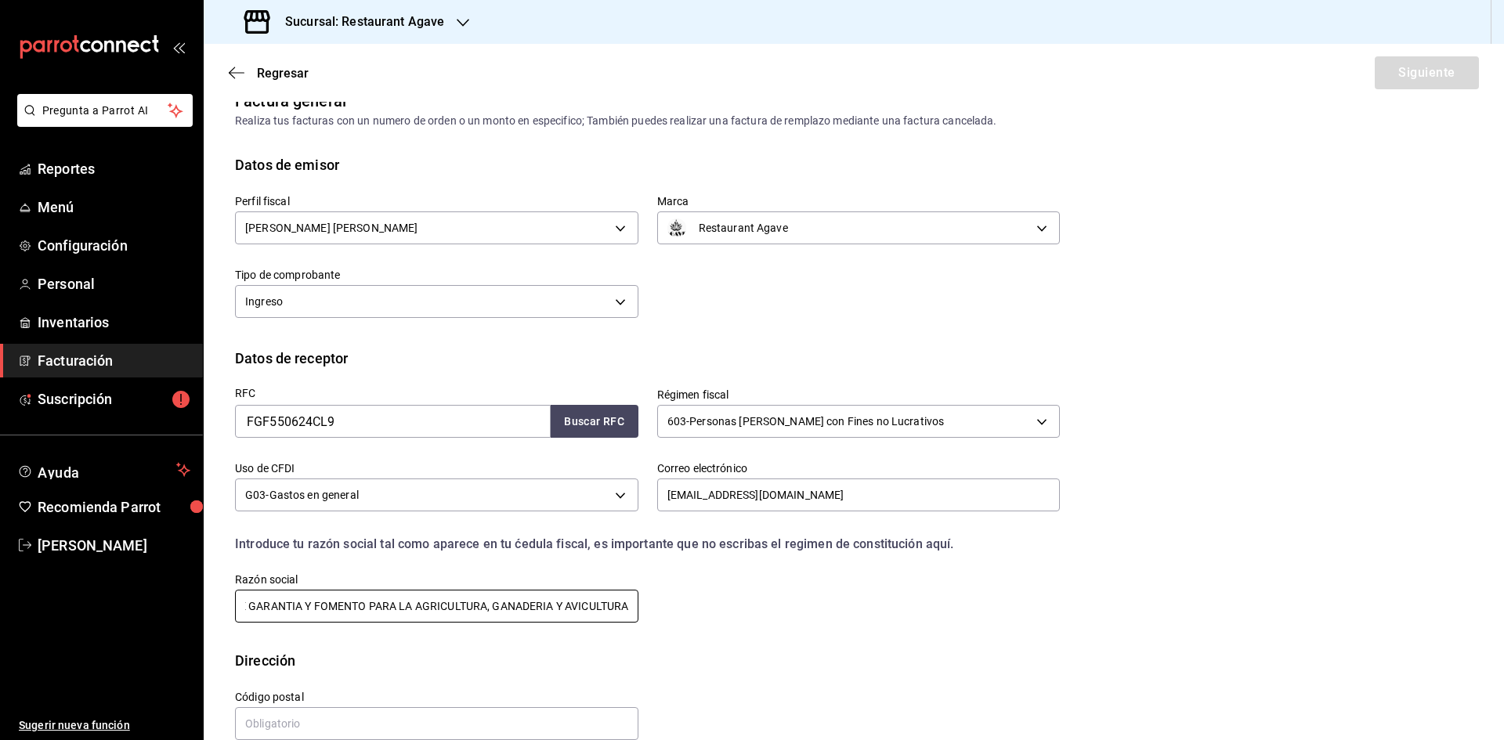
scroll to position [52, 0]
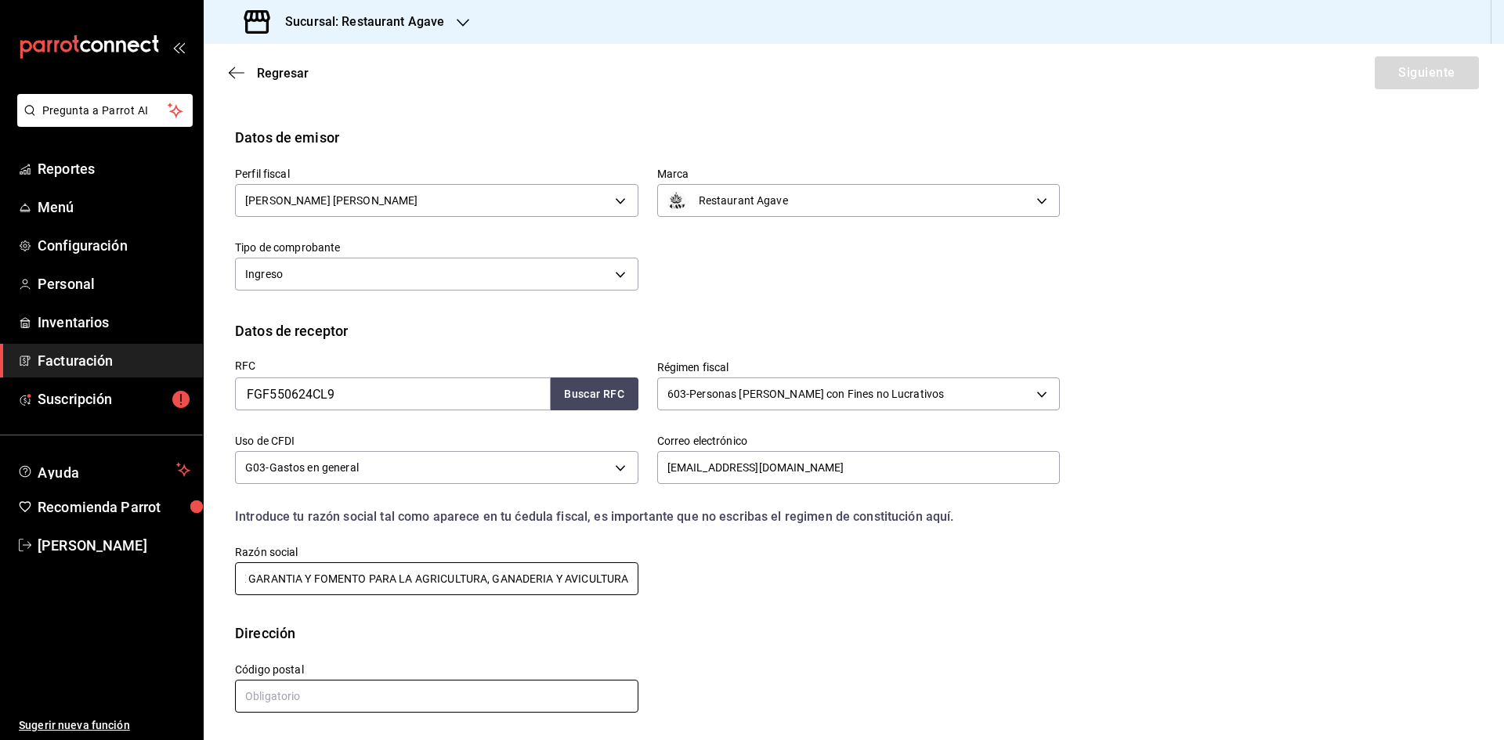
type input "FONDO DE GARANTIA Y FOMENTO PARA LA AGRICULTURA, GANADERIA Y AVICULTURA"
click at [488, 693] on input "text" at bounding box center [436, 696] width 403 height 33
type input "58342"
click at [1445, 87] on button "Siguiente" at bounding box center [1426, 72] width 104 height 33
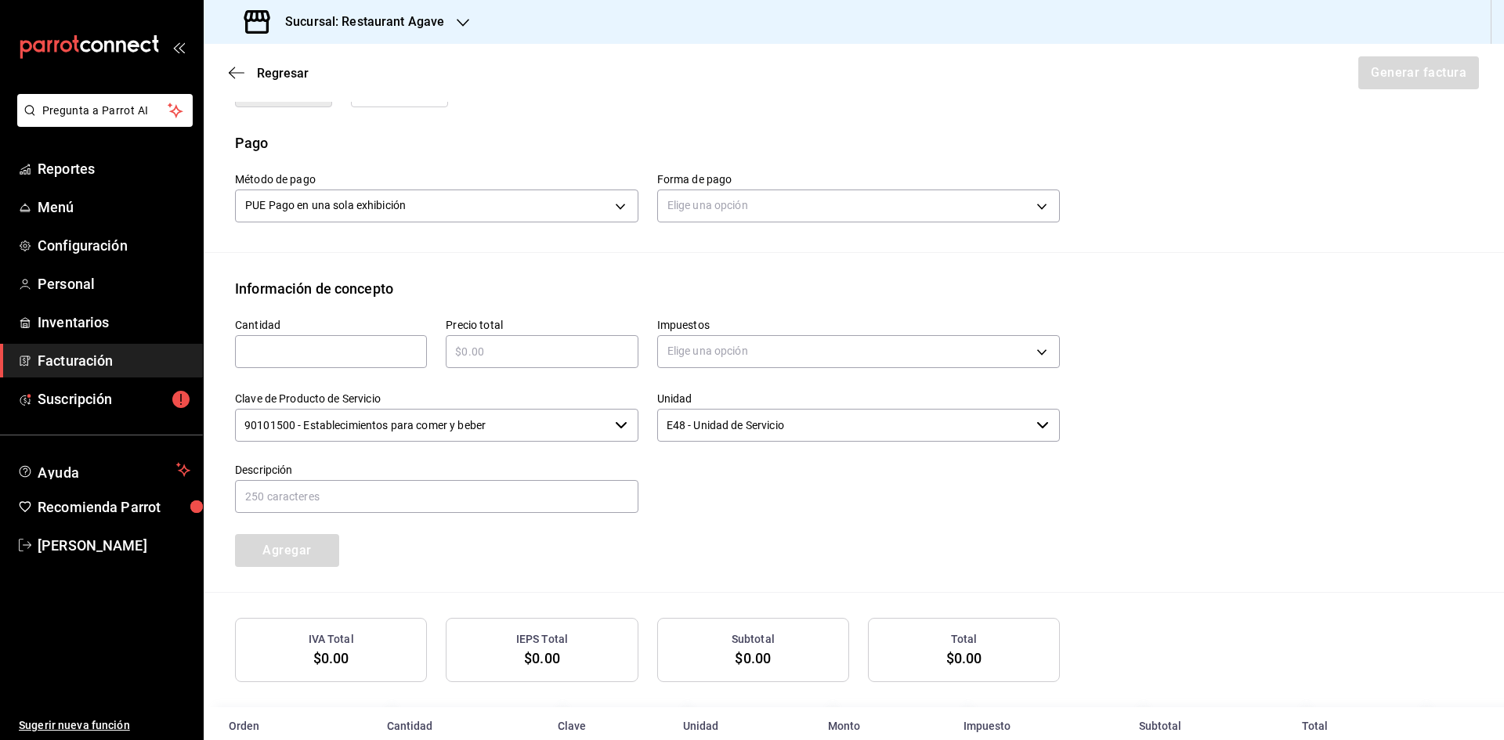
scroll to position [470, 0]
click at [296, 348] on input "text" at bounding box center [331, 348] width 192 height 19
type input "1"
click at [496, 350] on input "text" at bounding box center [542, 348] width 192 height 19
type input "$595"
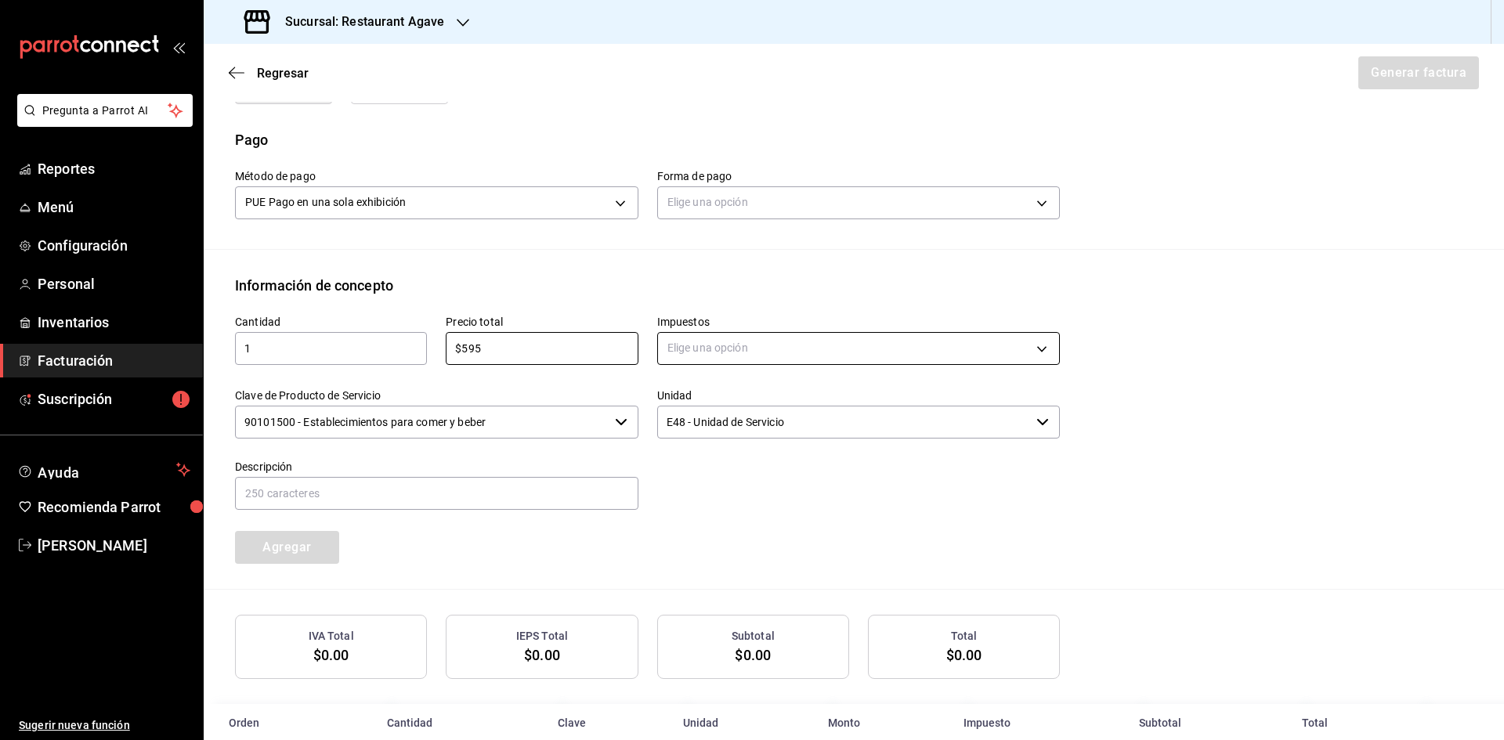
click at [724, 349] on body "Pregunta a Parrot AI Reportes Menú Configuración Personal Inventarios Facturaci…" at bounding box center [752, 370] width 1504 height 740
click at [782, 466] on li "IVA 16%" at bounding box center [853, 475] width 398 height 26
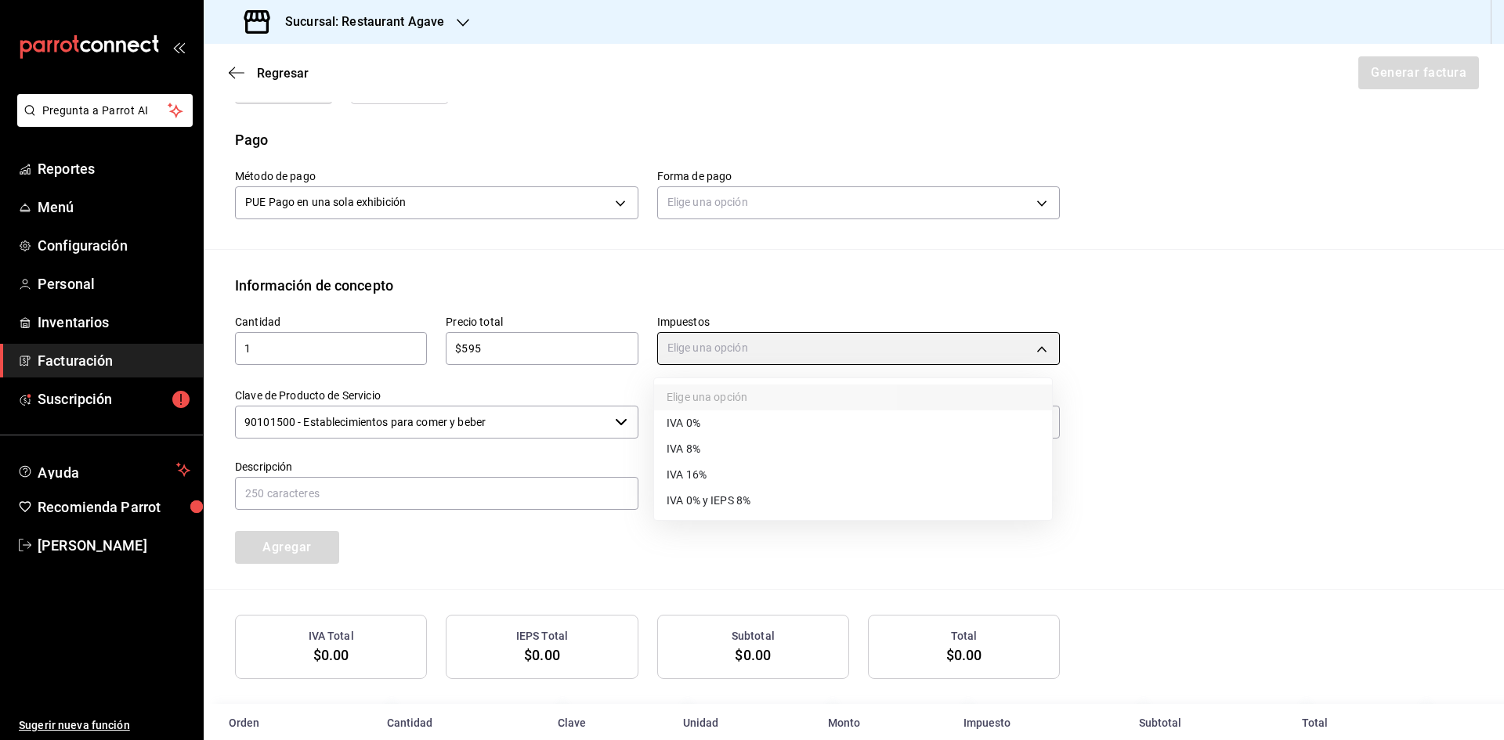
type input "IVA_16"
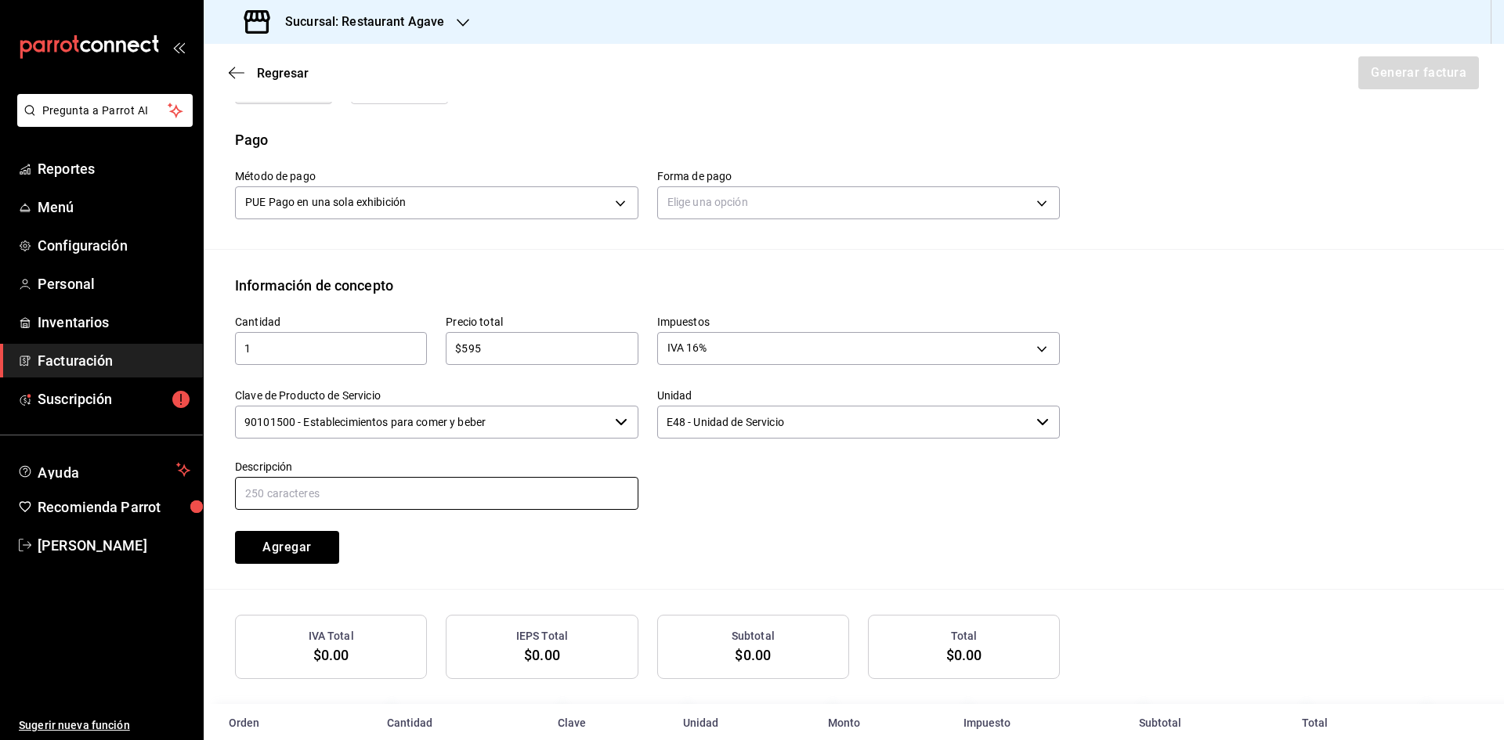
click at [576, 501] on input "text" at bounding box center [436, 493] width 403 height 33
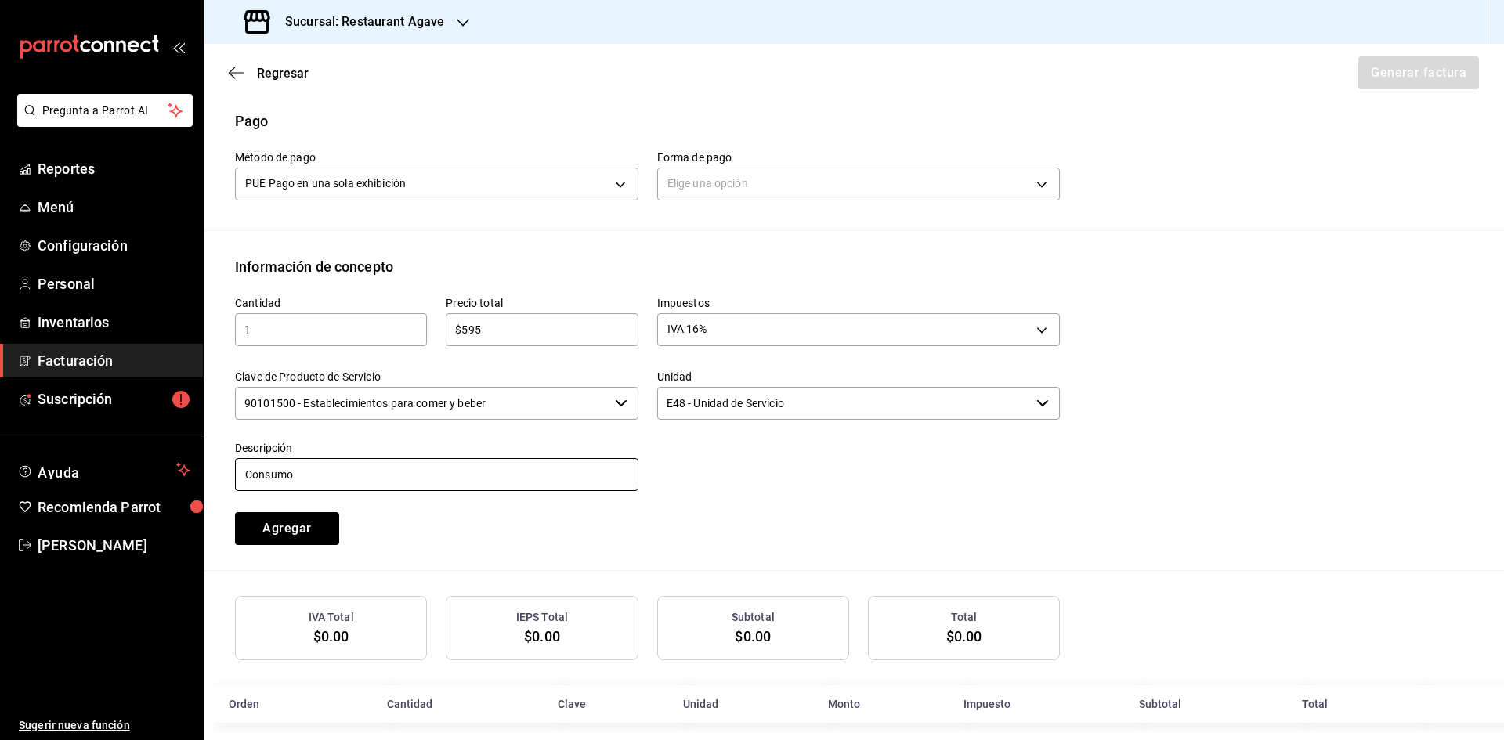
scroll to position [504, 0]
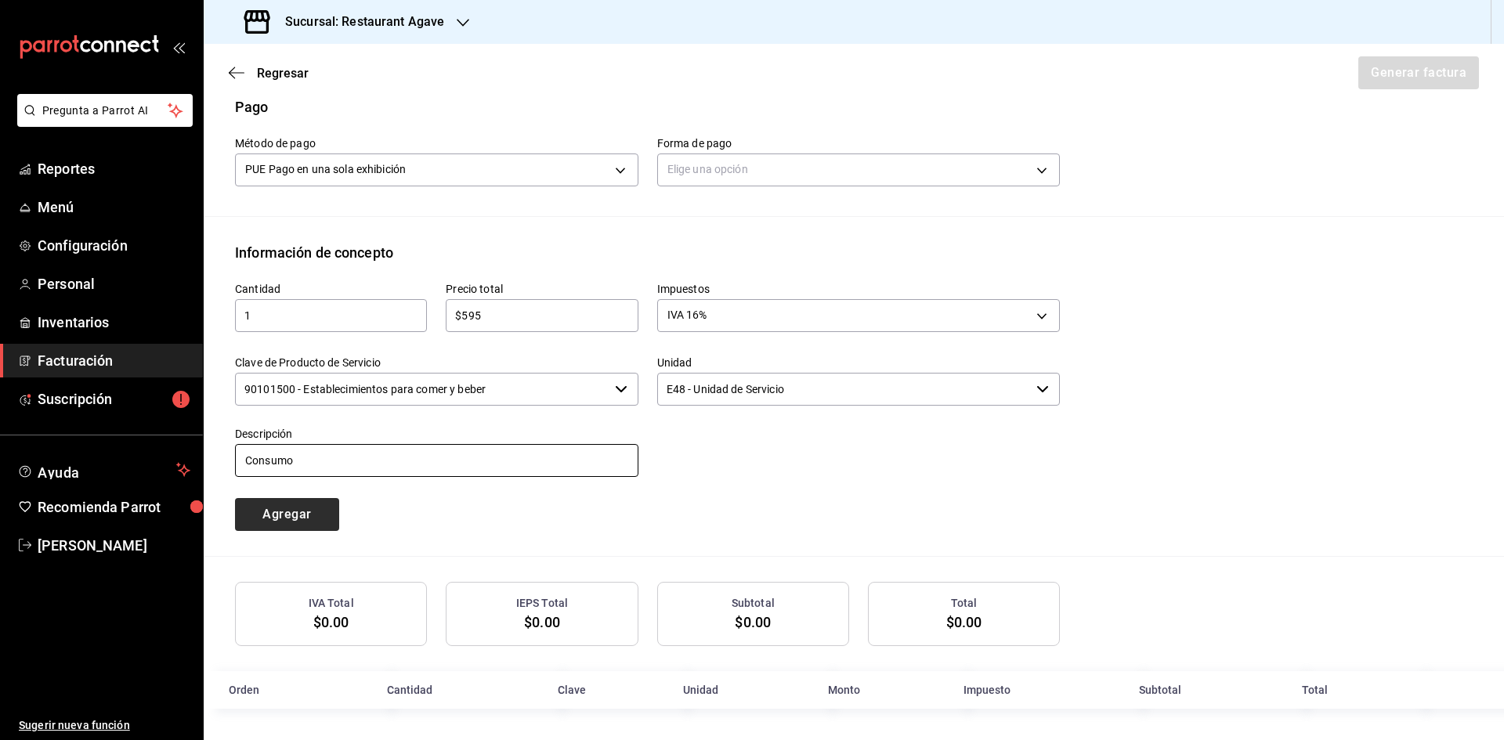
type input "Consumo"
click at [279, 517] on button "Agregar" at bounding box center [287, 514] width 104 height 33
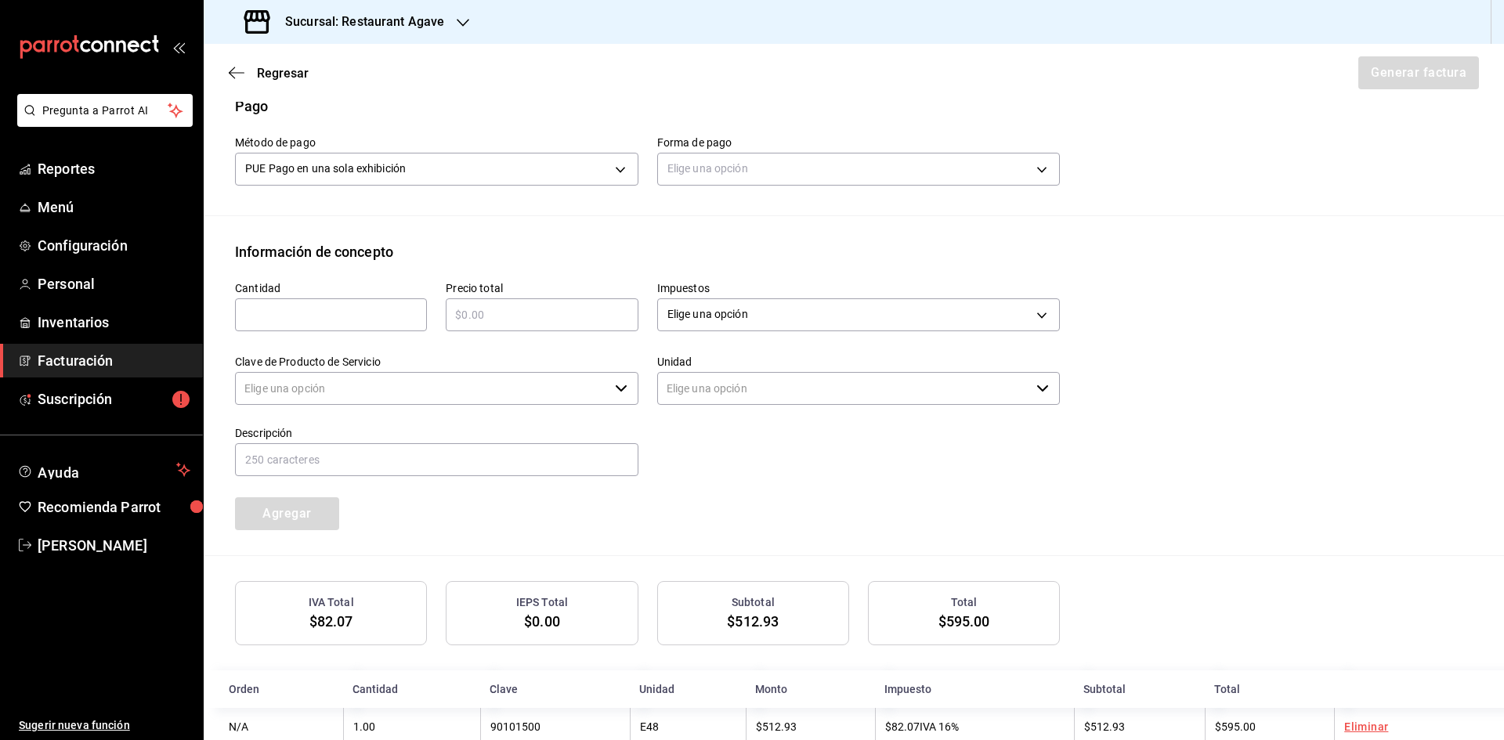
type input "90101500 - Establecimientos para comer y beber"
type input "E48 - Unidad de Servicio"
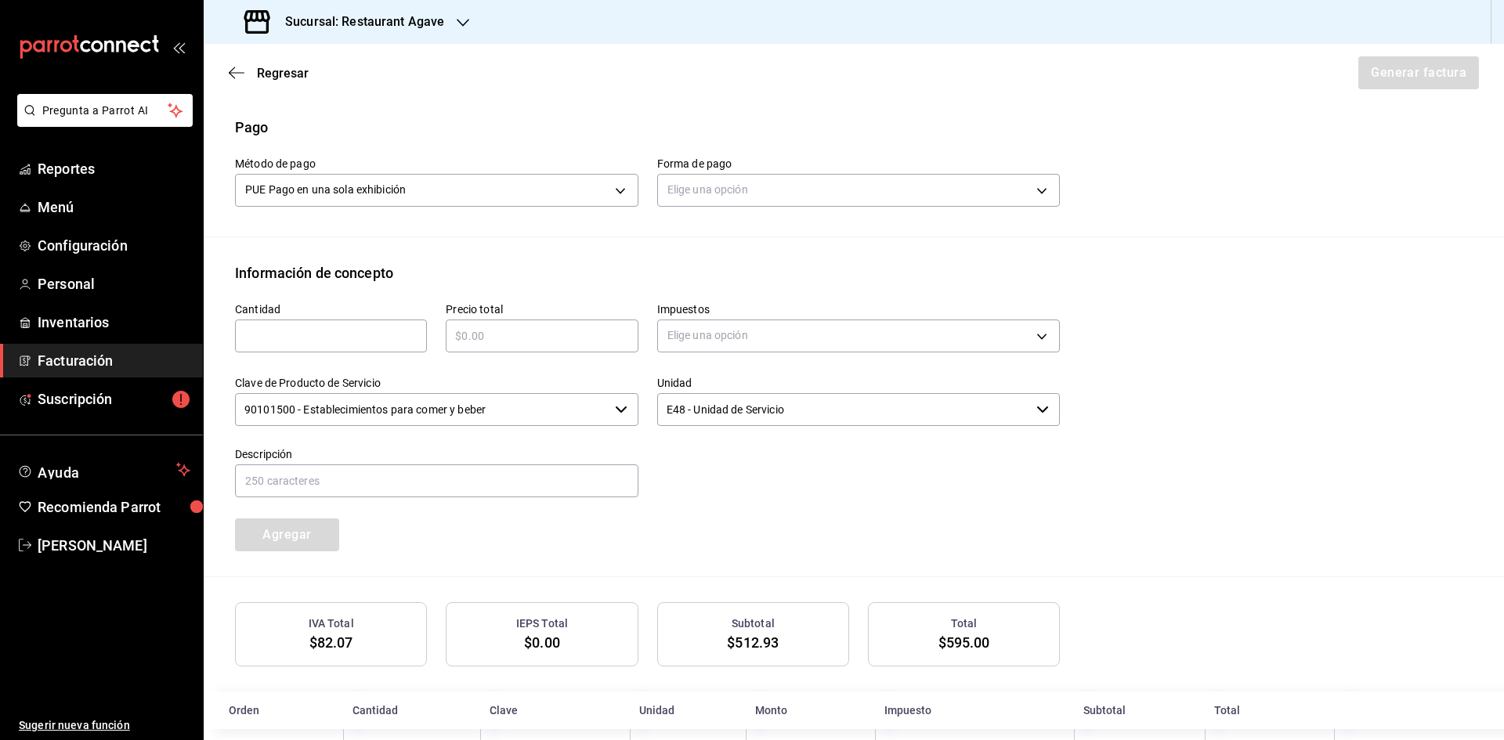
scroll to position [308, 0]
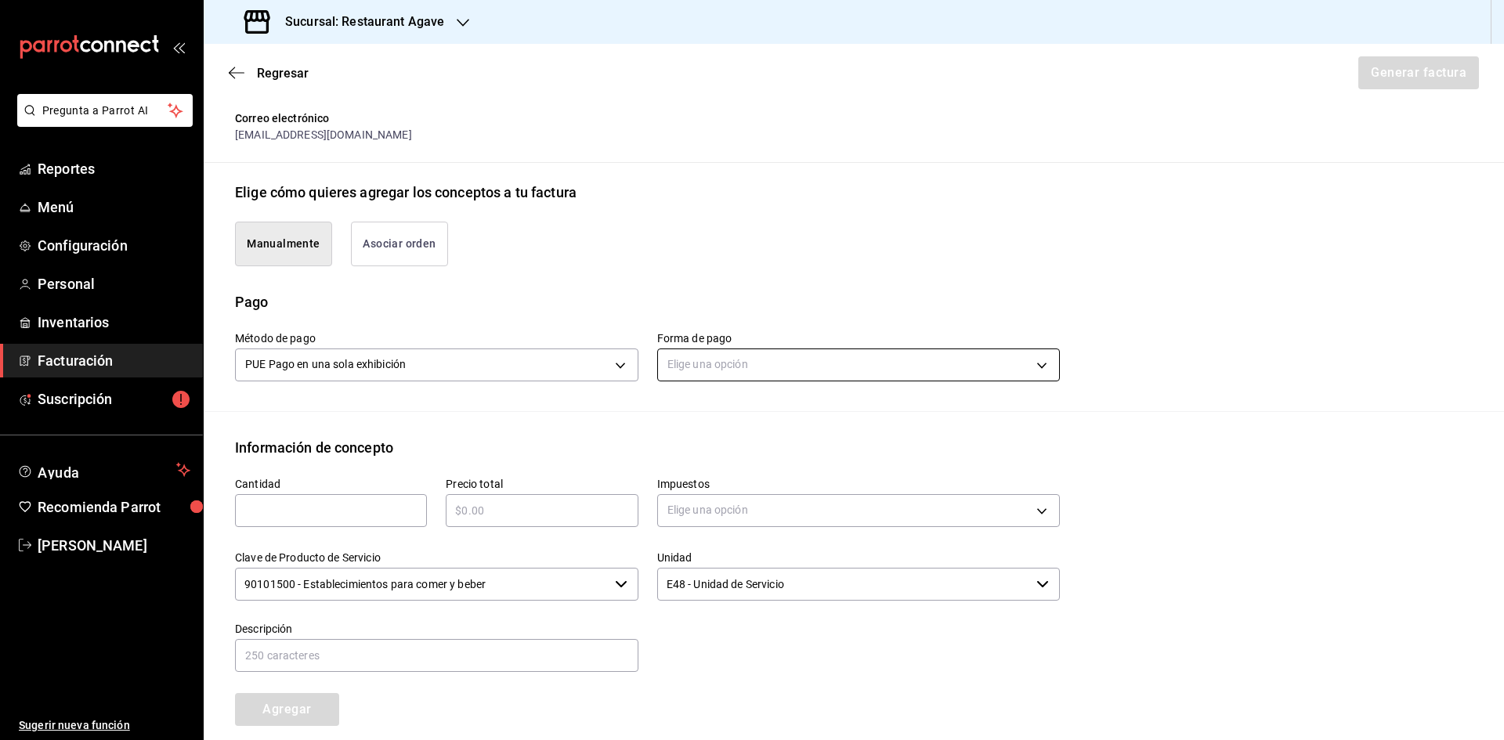
click at [991, 370] on body "Pregunta a Parrot AI Reportes Menú Configuración Personal Inventarios Facturaci…" at bounding box center [752, 370] width 1504 height 740
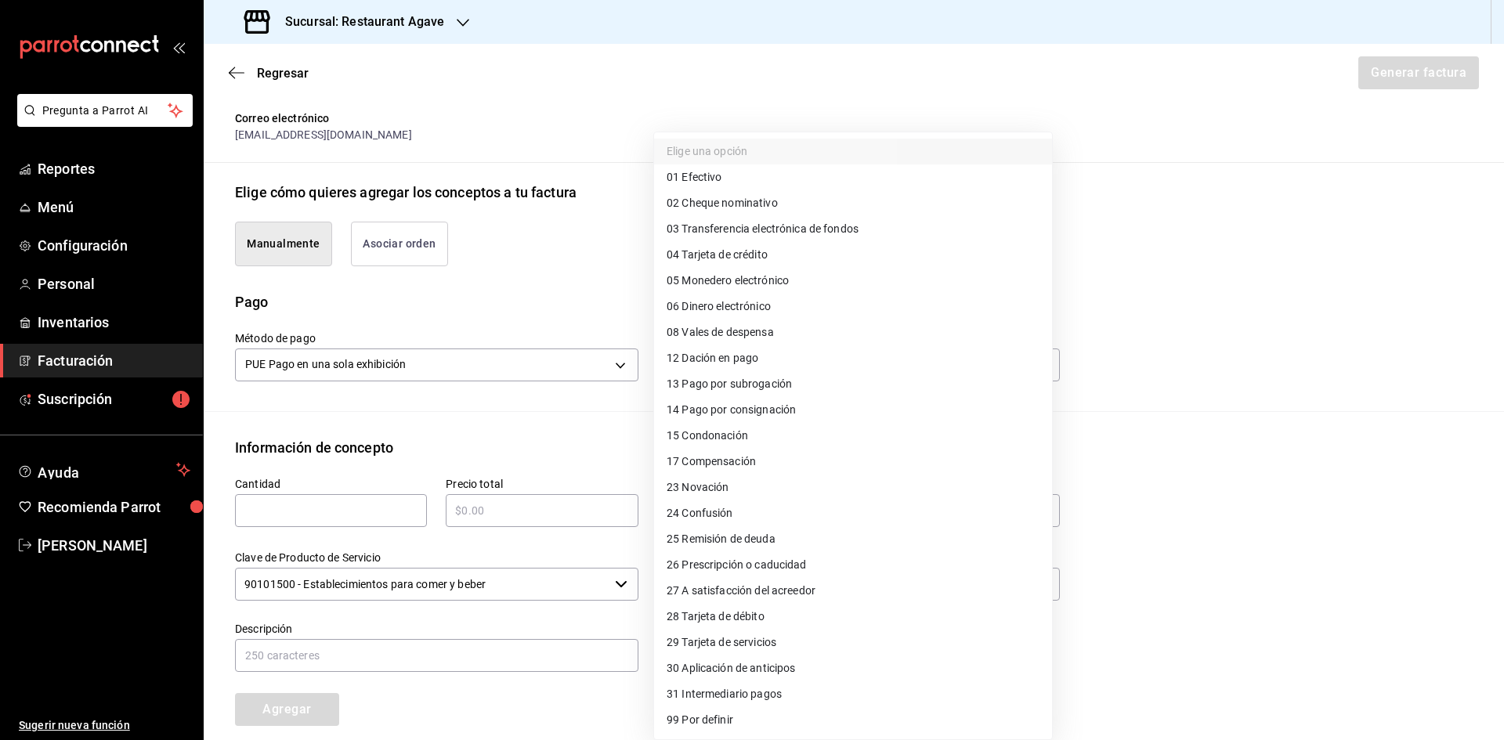
click at [796, 264] on li "04 Tarjeta de crédito" at bounding box center [853, 255] width 398 height 26
type input "04"
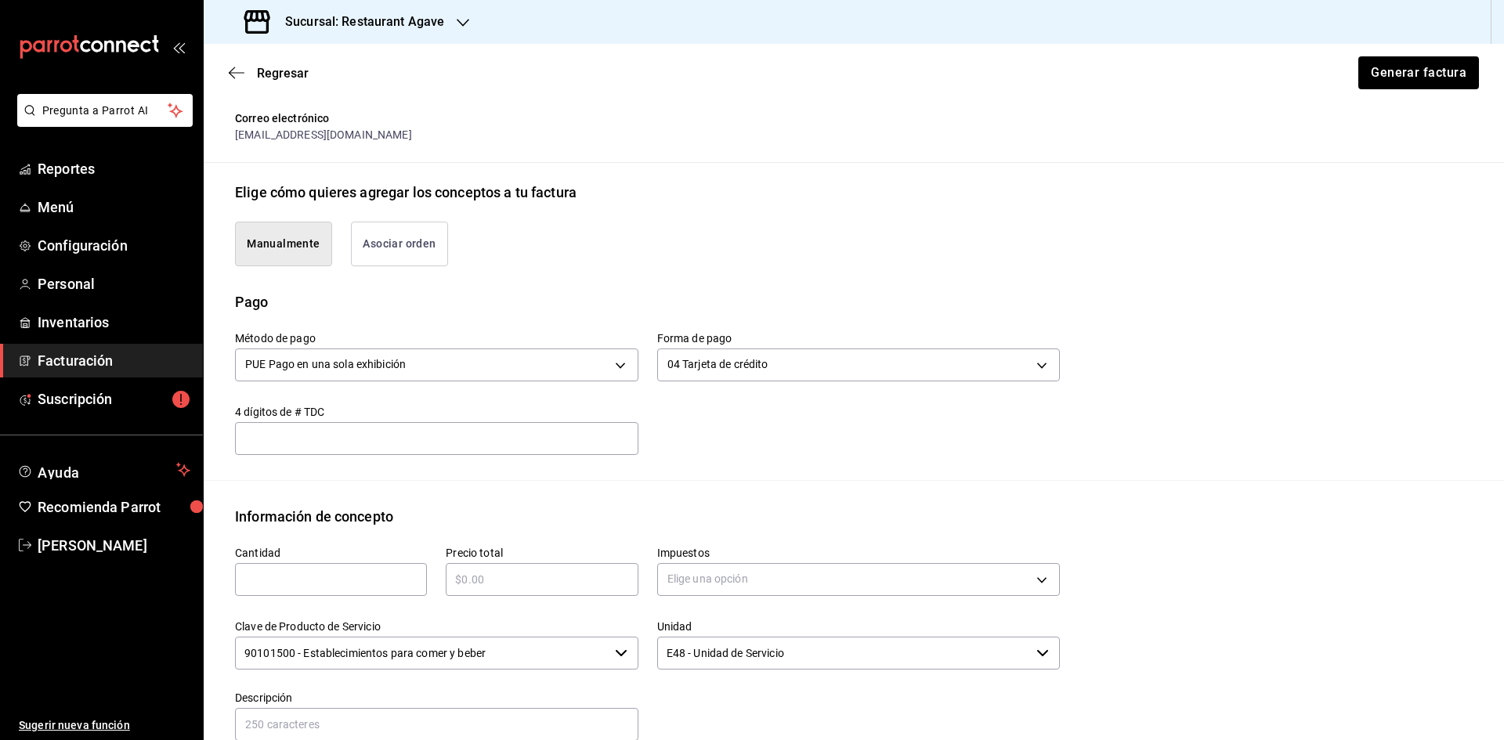
click at [516, 442] on input "text" at bounding box center [436, 438] width 403 height 19
click at [1356, 84] on button "Generar factura" at bounding box center [1417, 72] width 122 height 33
